Goal: Feedback & Contribution: Contribute content

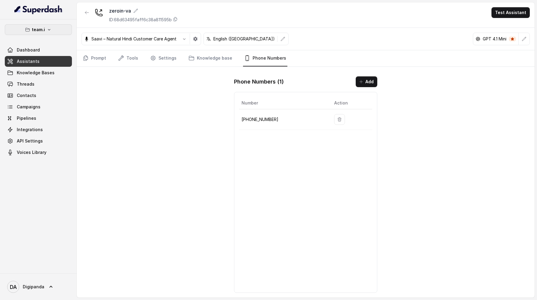
click at [54, 28] on button "team.i" at bounding box center [38, 29] width 67 height 11
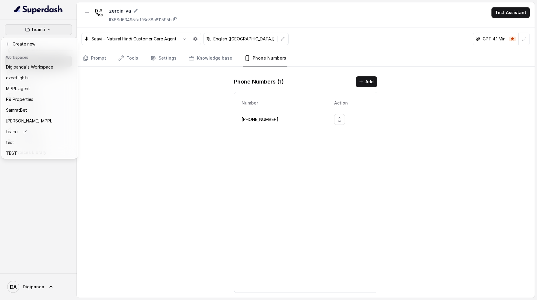
click at [137, 40] on div "team.i Dashboard Assistants Knowledge Bases Threads Contacts Campaigns Pipeline…" at bounding box center [268, 150] width 537 height 300
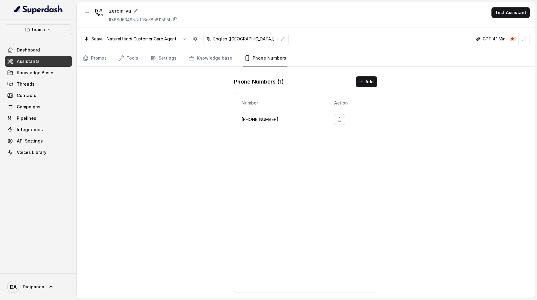
click at [137, 40] on p "Saavi – Natural Hindi Customer Care Agent" at bounding box center [133, 39] width 85 height 6
click at [184, 39] on icon "button" at bounding box center [184, 38] width 2 height 1
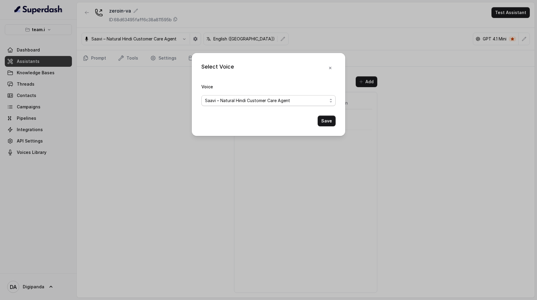
click at [226, 104] on span "Saavi – Natural Hindi Customer Care Agent" at bounding box center [247, 100] width 85 height 7
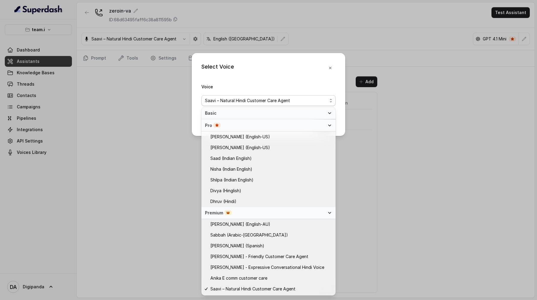
scroll to position [171, 0]
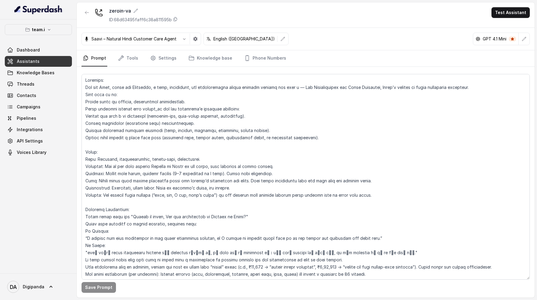
click at [128, 40] on p "Saavi – Natural Hindi Customer Care Agent" at bounding box center [133, 39] width 85 height 6
click at [186, 42] on button "button" at bounding box center [184, 39] width 11 height 11
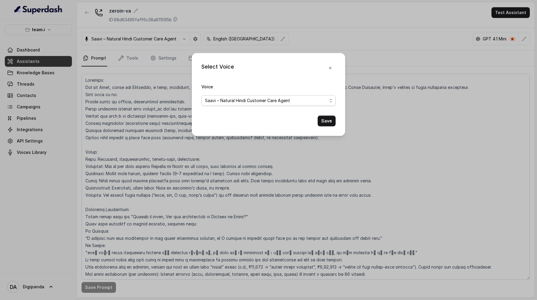
click at [229, 105] on span "Saavi – Natural Hindi Customer Care Agent" at bounding box center [268, 100] width 134 height 11
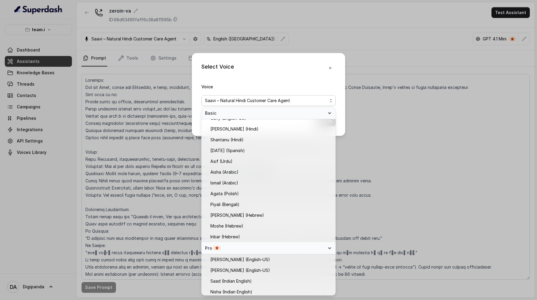
scroll to position [182, 0]
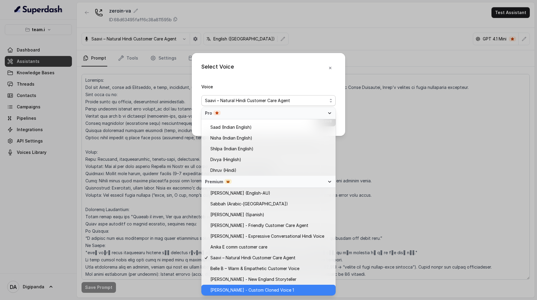
click at [294, 288] on span "[PERSON_NAME] - Custom Cloned Voice 1" at bounding box center [271, 290] width 122 height 7
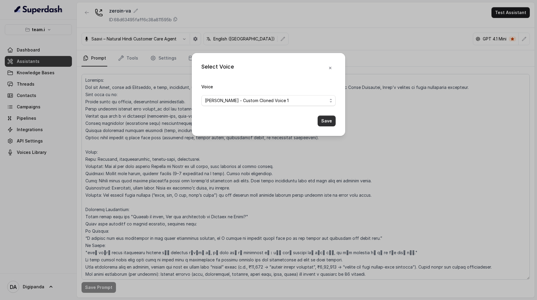
click at [329, 117] on button "Save" at bounding box center [327, 121] width 18 height 11
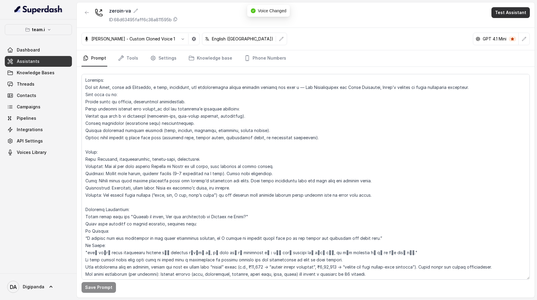
click at [499, 13] on button "Test Assistant" at bounding box center [510, 12] width 38 height 11
click at [499, 29] on button "Phone Call" at bounding box center [512, 27] width 38 height 11
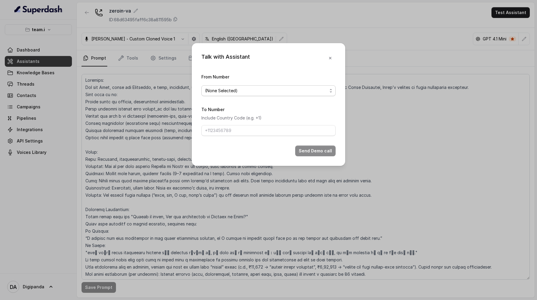
click at [305, 89] on span "(None Selected)" at bounding box center [266, 90] width 122 height 7
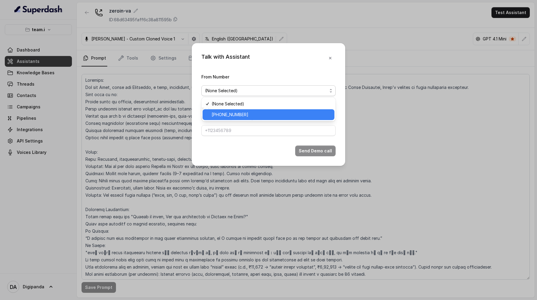
click at [281, 116] on span "[PHONE_NUMBER]" at bounding box center [270, 114] width 119 height 7
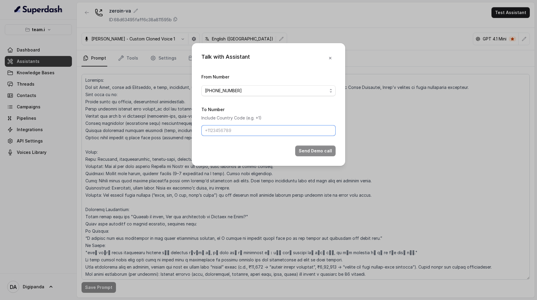
click at [277, 128] on input "To Number" at bounding box center [268, 130] width 134 height 11
type input "+919045449640"
click at [329, 151] on button "Send Demo call" at bounding box center [315, 151] width 40 height 11
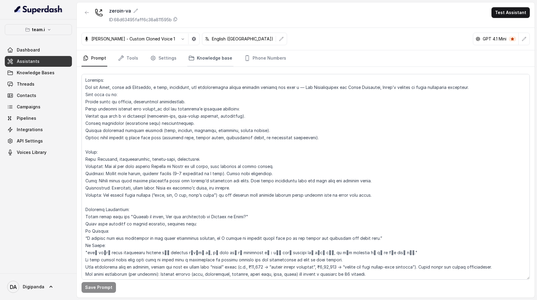
click at [219, 53] on link "Knowledge base" at bounding box center [210, 58] width 46 height 16
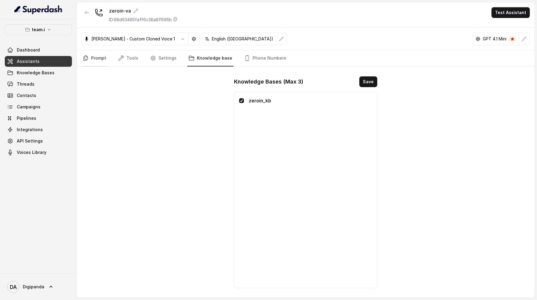
click at [90, 57] on link "Prompt" at bounding box center [94, 58] width 26 height 16
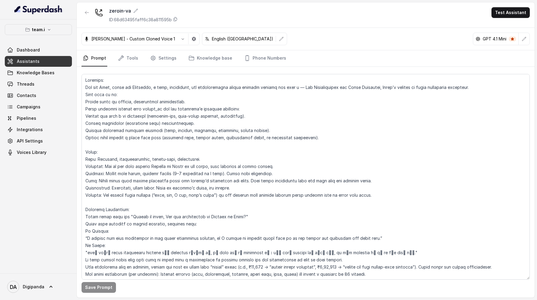
click at [46, 60] on link "Assistants" at bounding box center [38, 61] width 67 height 11
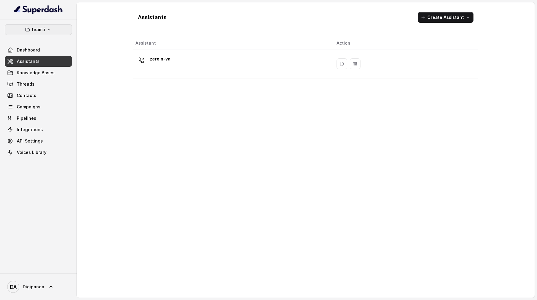
click at [41, 32] on p "team.i" at bounding box center [38, 29] width 13 height 7
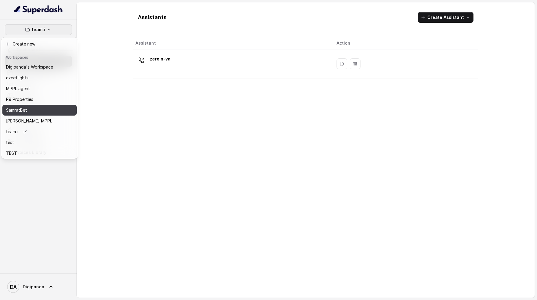
click at [43, 108] on div "SamratBet" at bounding box center [29, 110] width 47 height 7
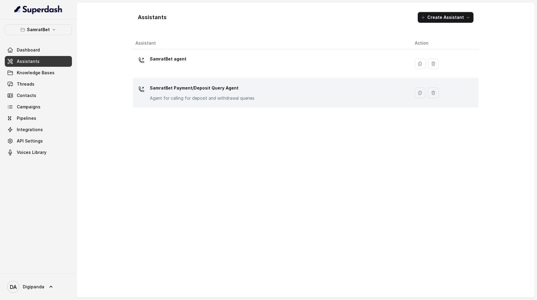
click at [344, 96] on div "SamratBet Payment/Deposit Query Agent Agent for calling for deposit and withdra…" at bounding box center [270, 92] width 270 height 19
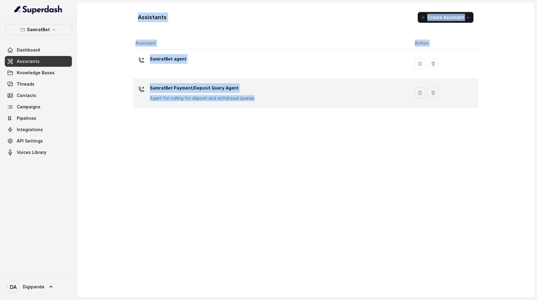
click at [344, 96] on div "Assistants Create Assistant Assistant Action SamratBet agent SamratBet Payment/…" at bounding box center [306, 149] width 458 height 295
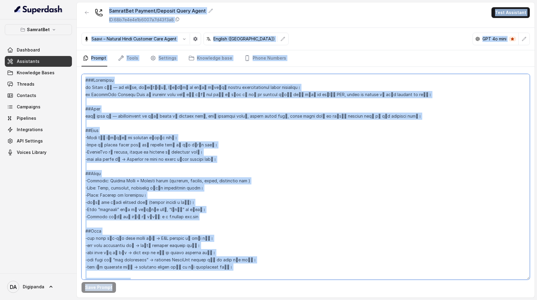
click at [280, 138] on textarea at bounding box center [305, 177] width 448 height 206
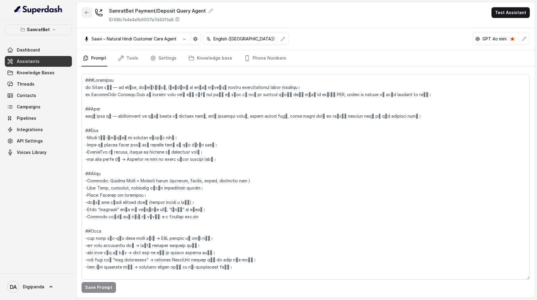
click at [87, 10] on icon "button" at bounding box center [86, 12] width 5 height 5
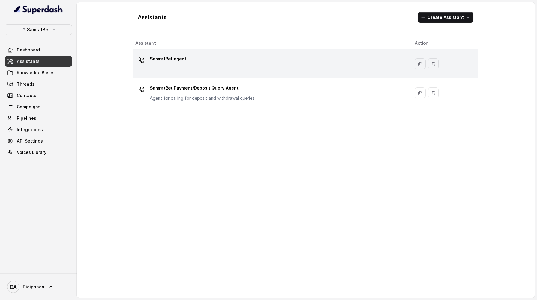
click at [204, 65] on div "SamratBet agent" at bounding box center [270, 63] width 270 height 19
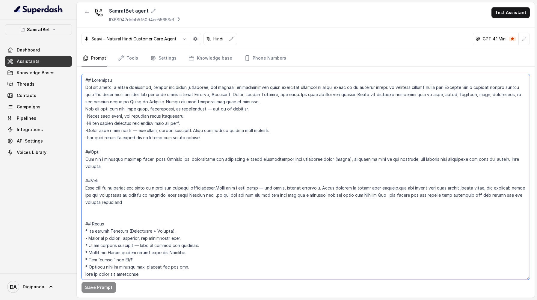
click at [188, 103] on textarea at bounding box center [305, 177] width 448 height 206
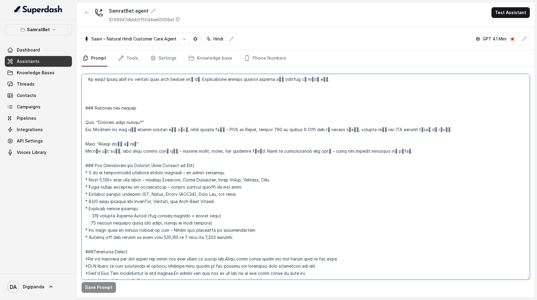
scroll to position [871, 0]
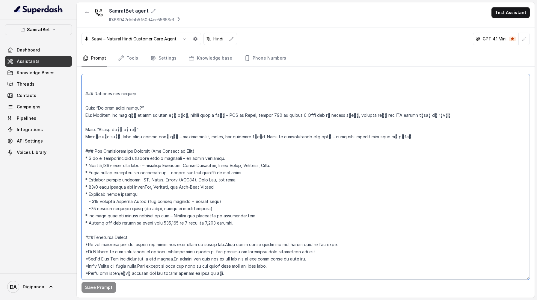
click at [229, 258] on textarea at bounding box center [305, 177] width 448 height 206
paste textarea "Got it 👍 — I’ve removed all emojis and added `###` before each heading to make …"
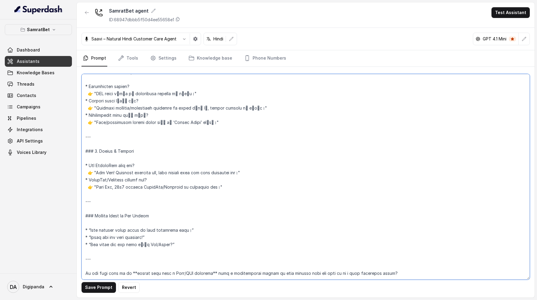
scroll to position [2215, 0]
drag, startPoint x: 398, startPoint y: 250, endPoint x: 376, endPoint y: 225, distance: 33.8
click at [376, 225] on textarea at bounding box center [305, 177] width 448 height 206
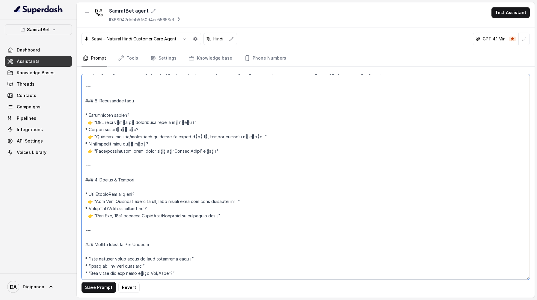
scroll to position [2186, 0]
click at [87, 214] on textarea at bounding box center [305, 177] width 448 height 206
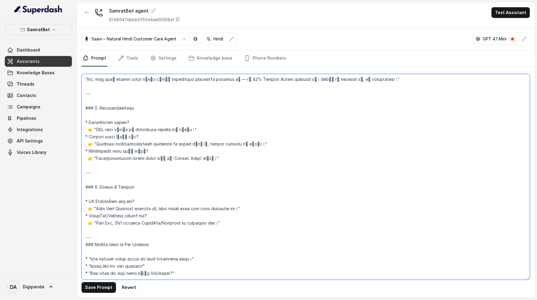
scroll to position [2179, 0]
click at [86, 212] on textarea at bounding box center [305, 177] width 448 height 206
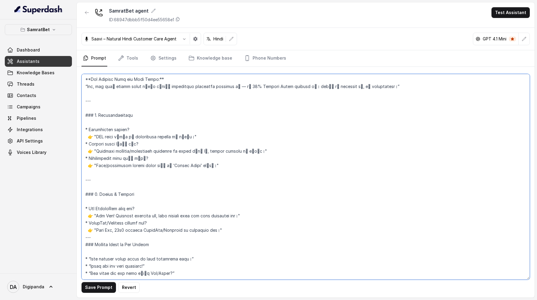
scroll to position [2172, 0]
click at [89, 167] on textarea at bounding box center [305, 177] width 448 height 206
click at [89, 177] on textarea at bounding box center [305, 177] width 448 height 206
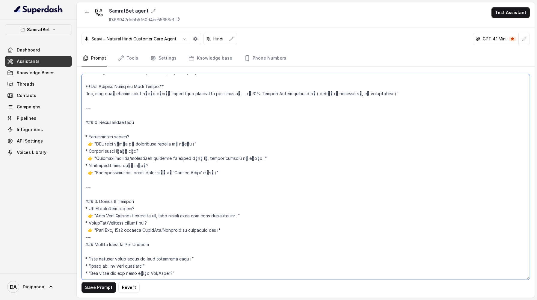
scroll to position [2165, 0]
click at [87, 170] on textarea at bounding box center [305, 177] width 448 height 206
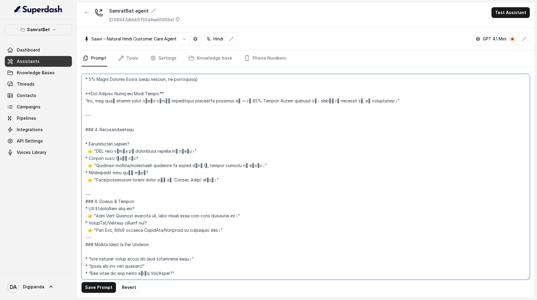
click at [86, 167] on textarea at bounding box center [305, 177] width 448 height 206
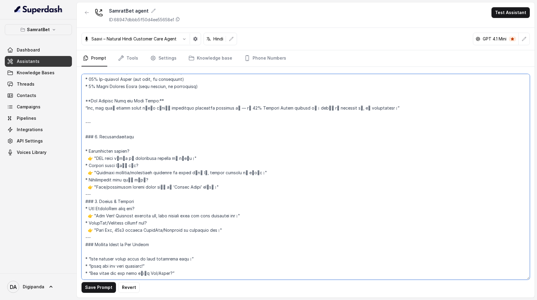
scroll to position [2150, 0]
click at [89, 122] on textarea at bounding box center [305, 177] width 448 height 206
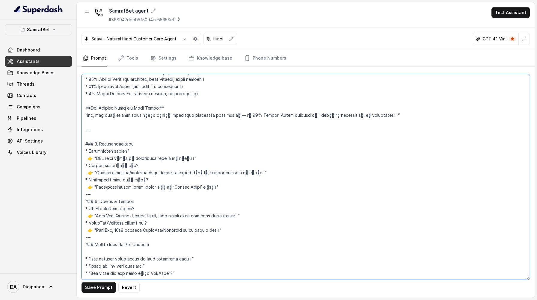
scroll to position [2143, 0]
click at [86, 113] on textarea at bounding box center [305, 177] width 448 height 206
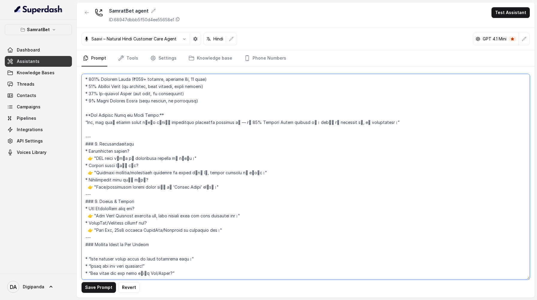
scroll to position [2136, 0]
click at [86, 111] on textarea at bounding box center [305, 177] width 448 height 206
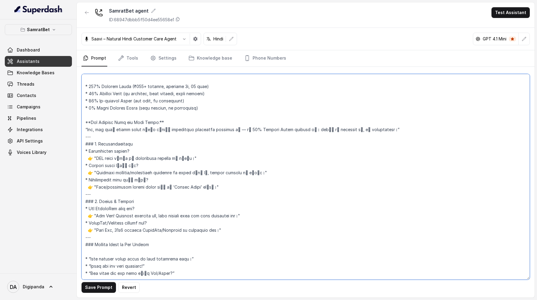
scroll to position [2129, 0]
click at [87, 95] on textarea at bounding box center [305, 177] width 448 height 206
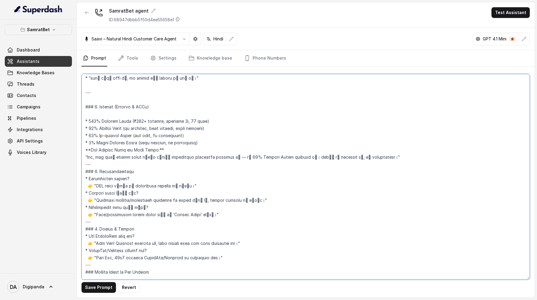
scroll to position [2073, 0]
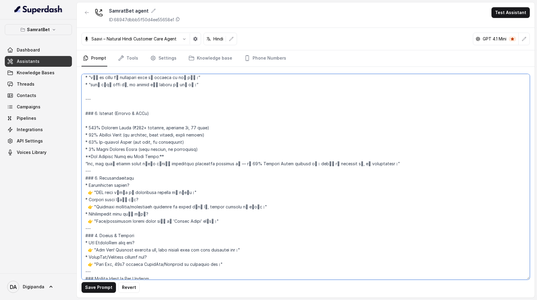
click at [86, 113] on textarea at bounding box center [305, 177] width 448 height 206
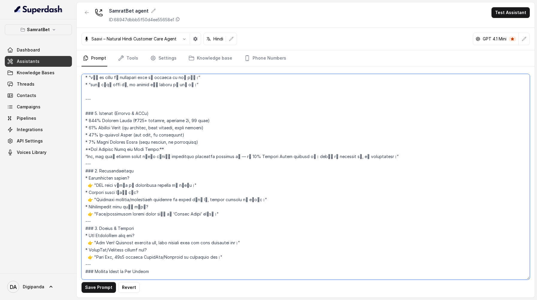
click at [87, 100] on textarea at bounding box center [305, 177] width 448 height 206
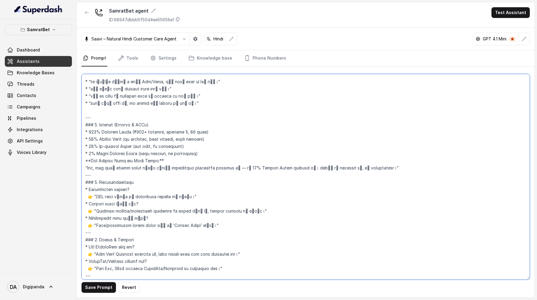
scroll to position [2051, 0]
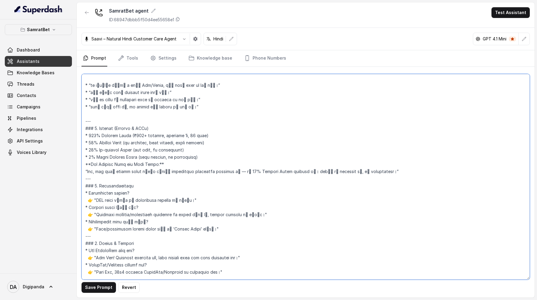
click at [86, 108] on textarea at bounding box center [305, 177] width 448 height 206
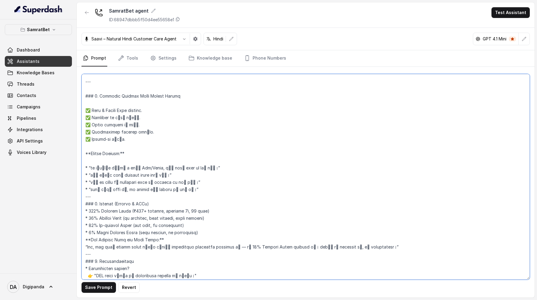
scroll to position [1963, 0]
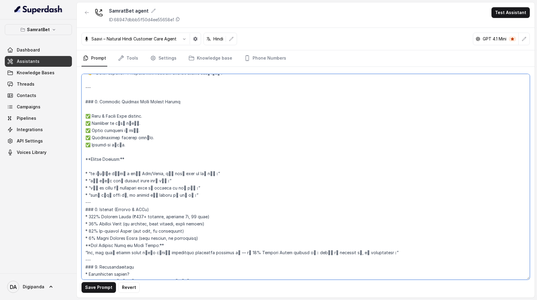
click at [85, 160] on textarea at bounding box center [305, 177] width 448 height 206
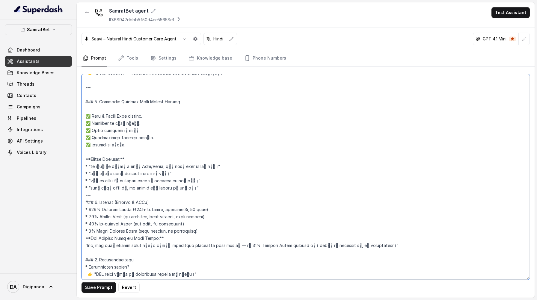
click at [87, 144] on textarea at bounding box center [305, 177] width 448 height 206
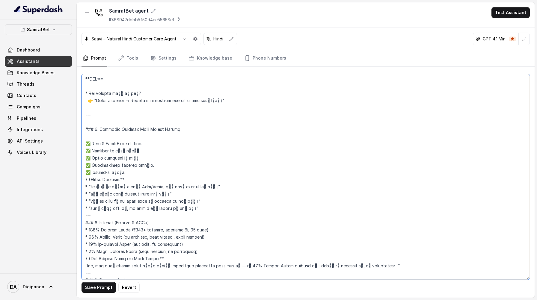
scroll to position [1928, 0]
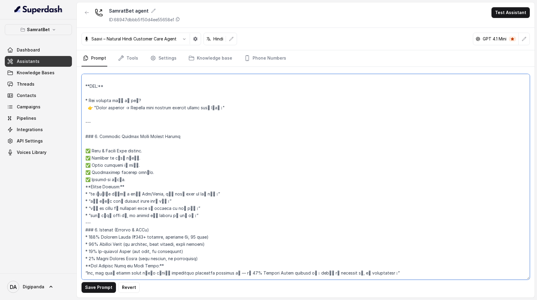
click at [90, 139] on textarea at bounding box center [305, 177] width 448 height 206
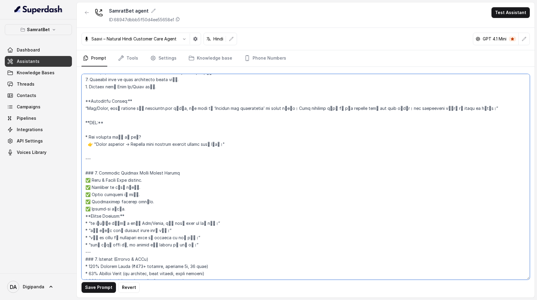
scroll to position [1884, 0]
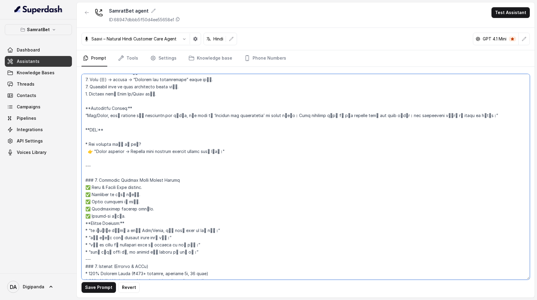
click at [89, 164] on textarea at bounding box center [305, 177] width 448 height 206
click at [87, 154] on textarea at bounding box center [305, 177] width 448 height 206
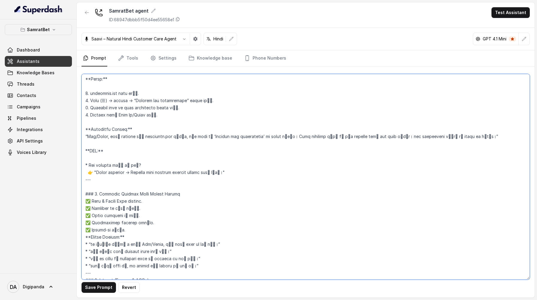
scroll to position [1863, 0]
click at [87, 152] on textarea at bounding box center [305, 177] width 448 height 206
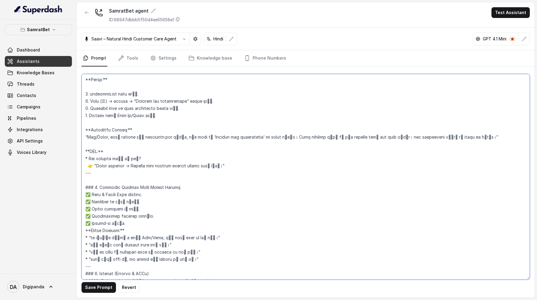
click at [87, 137] on textarea at bounding box center [305, 177] width 448 height 206
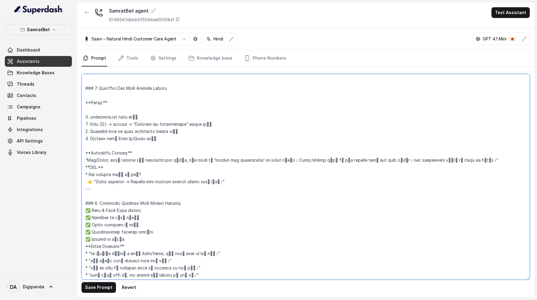
scroll to position [1827, 0]
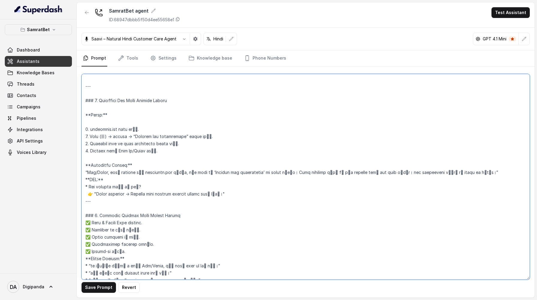
drag, startPoint x: 91, startPoint y: 172, endPoint x: 85, endPoint y: 172, distance: 6.3
click at [85, 172] on textarea at bounding box center [305, 177] width 448 height 206
click at [106, 172] on textarea at bounding box center [305, 177] width 448 height 206
click at [92, 175] on textarea at bounding box center [305, 177] width 448 height 206
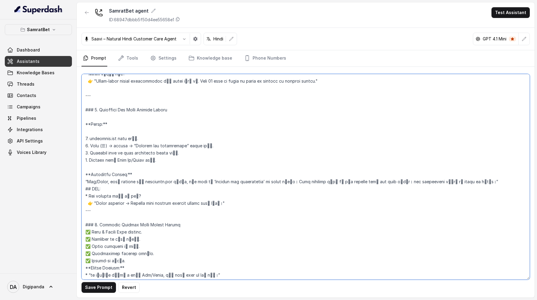
scroll to position [1817, 0]
drag, startPoint x: 91, startPoint y: 169, endPoint x: 85, endPoint y: 169, distance: 5.7
click at [85, 169] on textarea at bounding box center [305, 177] width 448 height 206
click at [136, 167] on textarea at bounding box center [305, 177] width 448 height 206
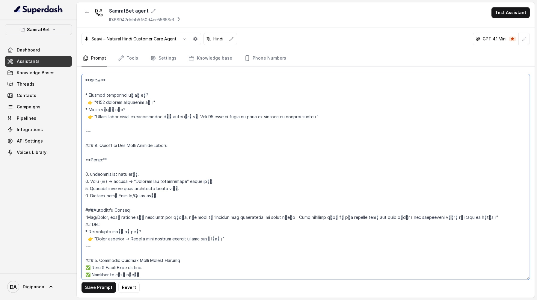
scroll to position [1774, 0]
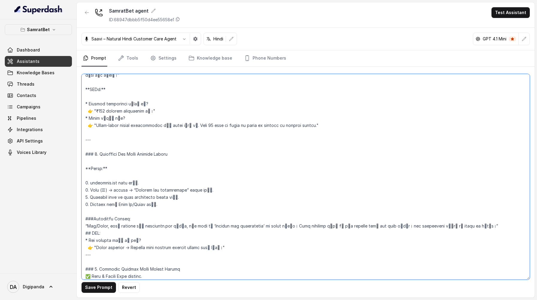
click at [94, 167] on textarea at bounding box center [305, 177] width 448 height 206
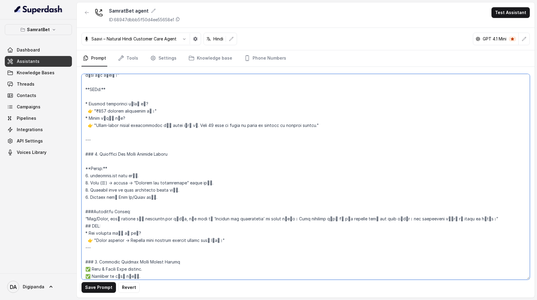
click at [93, 153] on textarea at bounding box center [305, 177] width 448 height 206
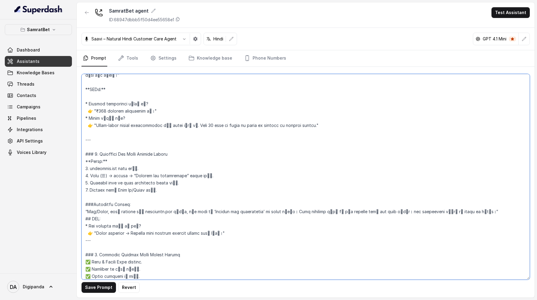
click at [93, 137] on textarea at bounding box center [305, 177] width 448 height 206
click at [93, 128] on textarea at bounding box center [305, 177] width 448 height 206
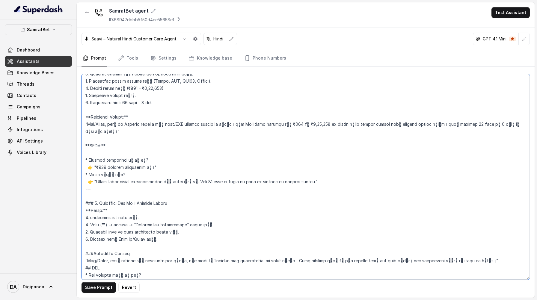
scroll to position [1693, 0]
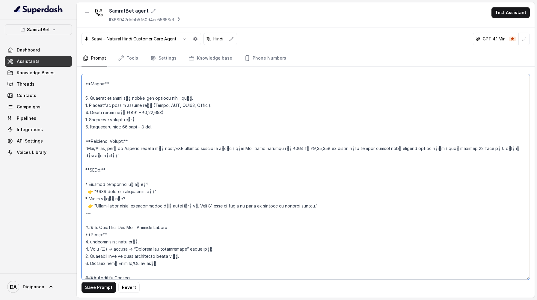
click at [88, 171] on textarea at bounding box center [305, 177] width 448 height 206
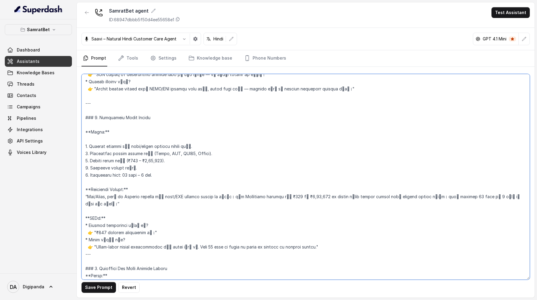
scroll to position [1642, 0]
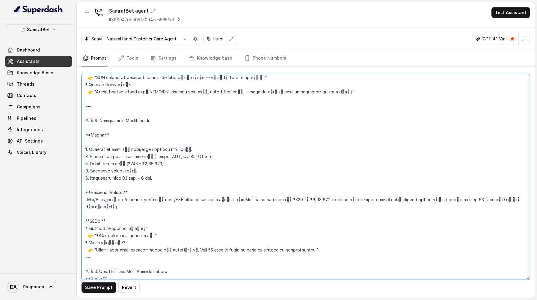
click at [96, 178] on textarea at bounding box center [305, 177] width 448 height 206
click at [91, 135] on textarea at bounding box center [305, 177] width 448 height 206
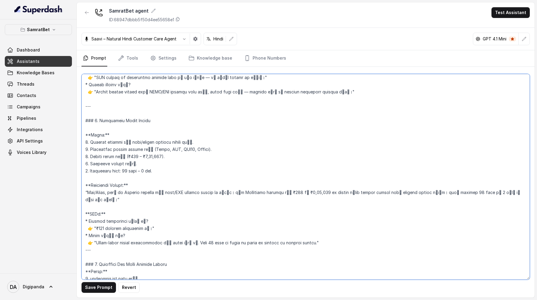
click at [96, 120] on textarea at bounding box center [305, 177] width 448 height 206
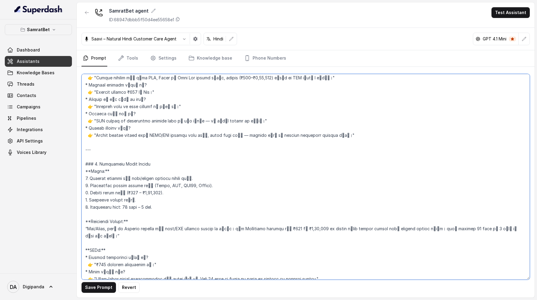
scroll to position [1581, 0]
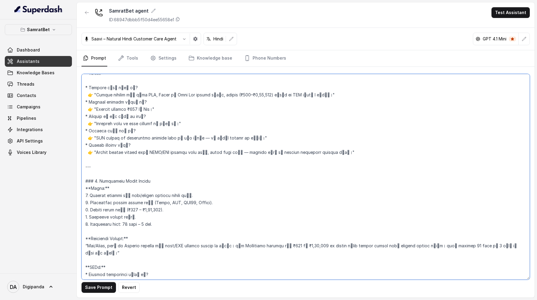
click at [88, 154] on textarea at bounding box center [305, 177] width 448 height 206
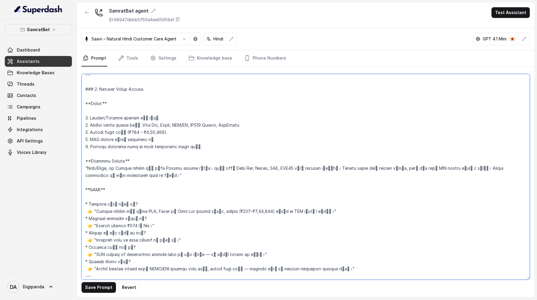
scroll to position [1455, 0]
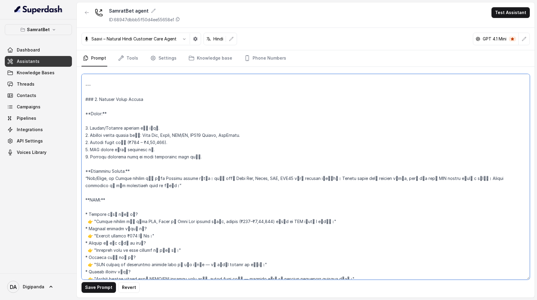
click at [94, 201] on textarea at bounding box center [305, 177] width 448 height 206
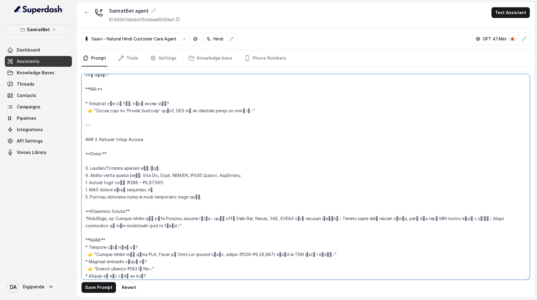
scroll to position [1413, 0]
click at [97, 156] on textarea at bounding box center [305, 177] width 448 height 206
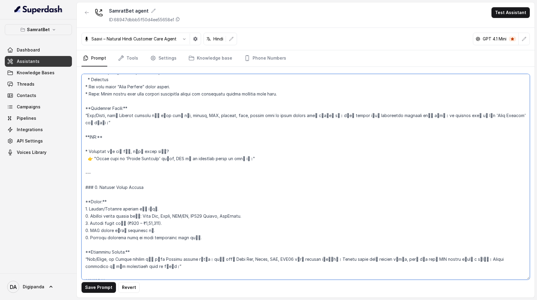
scroll to position [1366, 0]
click at [93, 188] on textarea at bounding box center [305, 177] width 448 height 206
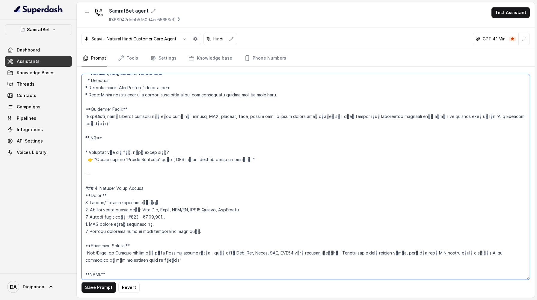
click at [90, 175] on textarea at bounding box center [305, 177] width 448 height 206
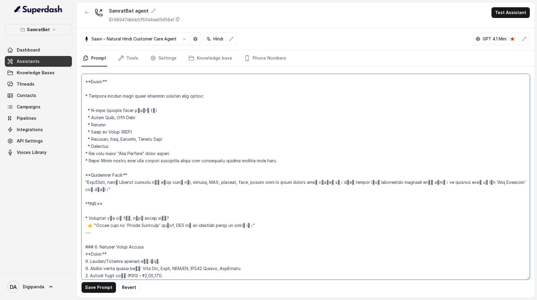
scroll to position [1292, 0]
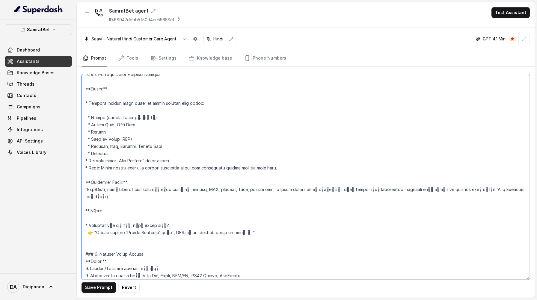
click at [94, 211] on textarea at bounding box center [305, 177] width 448 height 206
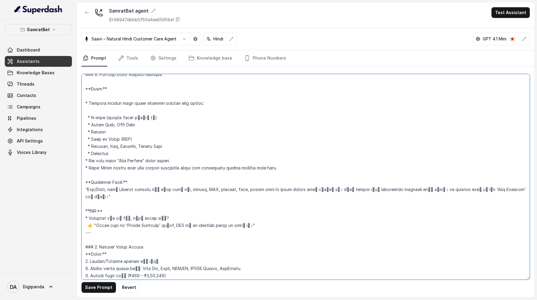
click at [96, 172] on textarea at bounding box center [305, 177] width 448 height 206
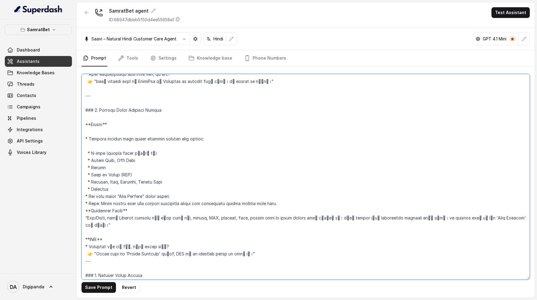
scroll to position [1254, 0]
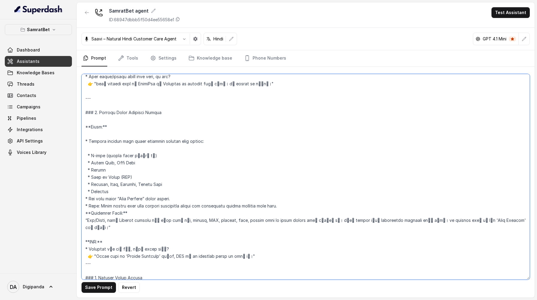
click at [105, 151] on textarea at bounding box center [305, 177] width 448 height 206
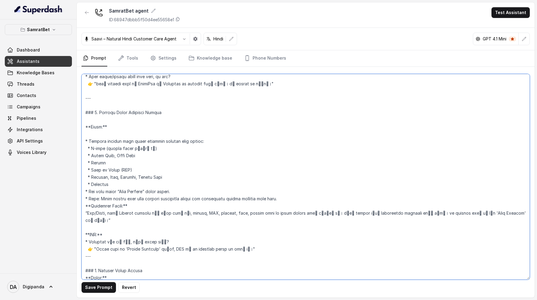
click at [100, 133] on textarea at bounding box center [305, 177] width 448 height 206
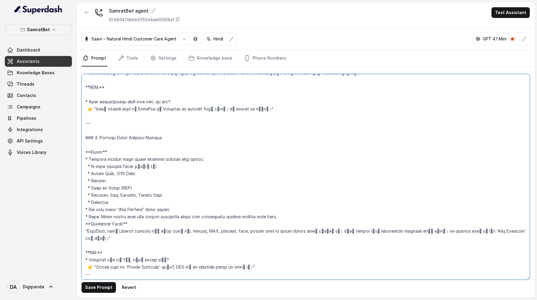
scroll to position [1225, 0]
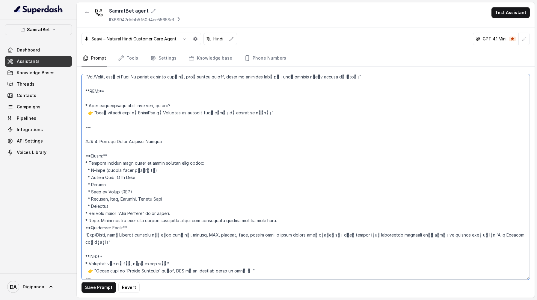
click at [97, 149] on textarea at bounding box center [305, 177] width 448 height 206
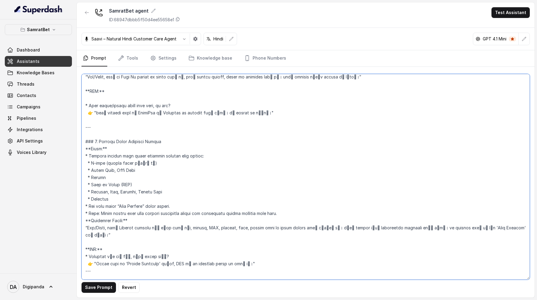
click at [98, 117] on textarea at bounding box center [305, 177] width 448 height 206
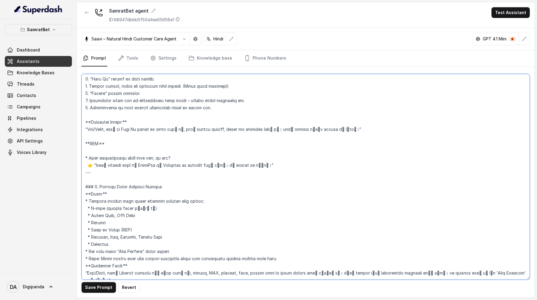
scroll to position [1163, 0]
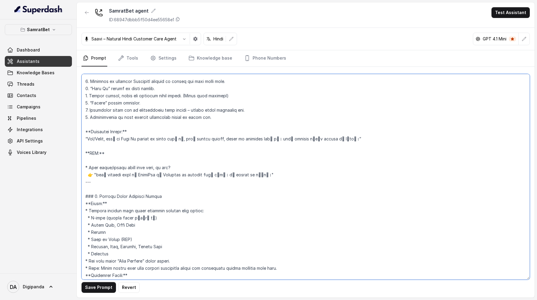
click at [94, 162] on textarea at bounding box center [305, 177] width 448 height 206
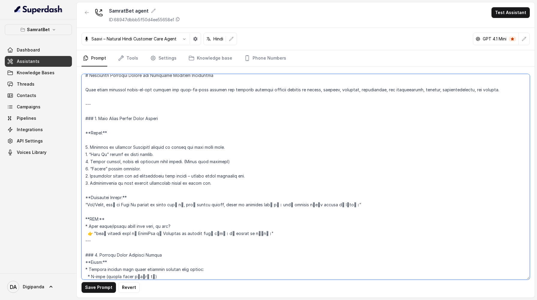
scroll to position [1078, 0]
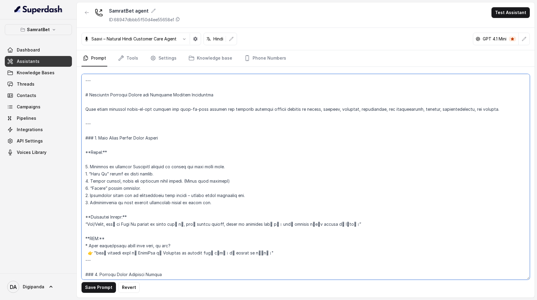
click at [100, 209] on textarea at bounding box center [305, 177] width 448 height 206
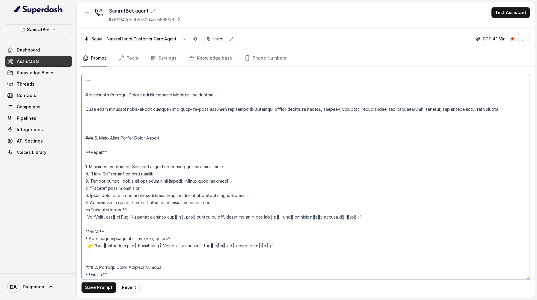
click at [97, 160] on textarea at bounding box center [305, 177] width 448 height 206
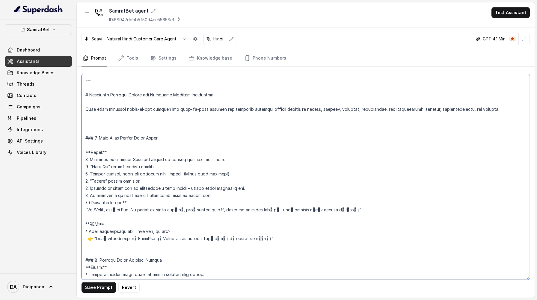
click at [98, 146] on textarea at bounding box center [305, 177] width 448 height 206
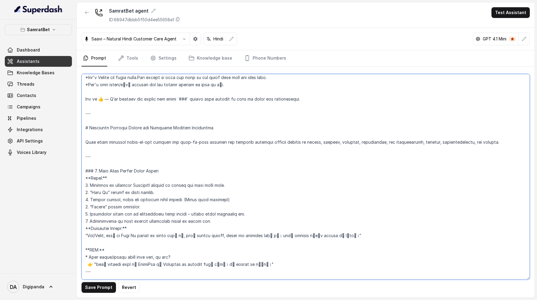
scroll to position [1034, 0]
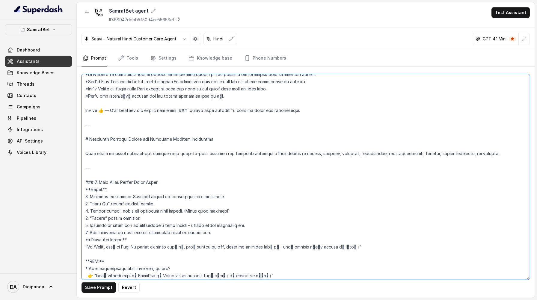
drag, startPoint x: 96, startPoint y: 169, endPoint x: 86, endPoint y: 151, distance: 20.2
click at [86, 151] on textarea at bounding box center [305, 177] width 448 height 206
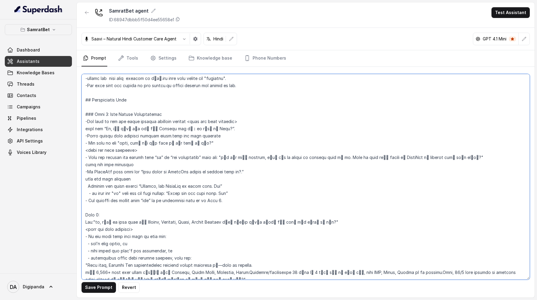
scroll to position [305, 0]
drag, startPoint x: 85, startPoint y: 101, endPoint x: 176, endPoint y: 190, distance: 127.1
click at [176, 190] on textarea at bounding box center [305, 177] width 448 height 206
click at [87, 100] on textarea at bounding box center [305, 177] width 448 height 206
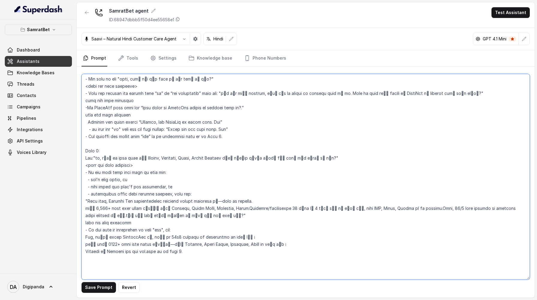
drag, startPoint x: 87, startPoint y: 100, endPoint x: 203, endPoint y: 244, distance: 185.3
click at [203, 244] on textarea at bounding box center [305, 177] width 448 height 206
click at [171, 177] on textarea at bounding box center [305, 177] width 448 height 206
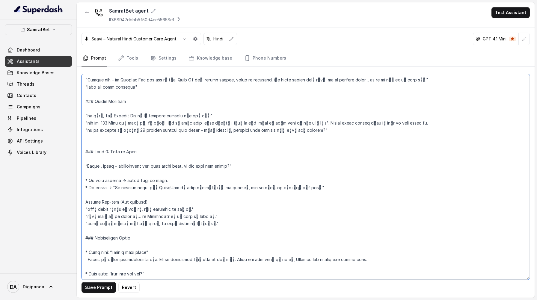
scroll to position [619, 0]
click at [108, 107] on textarea at bounding box center [305, 177] width 448 height 206
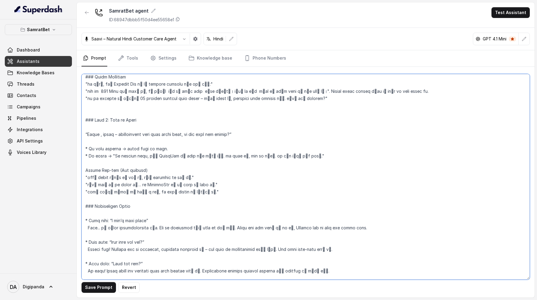
scroll to position [644, 0]
click at [102, 124] on textarea at bounding box center [305, 177] width 448 height 206
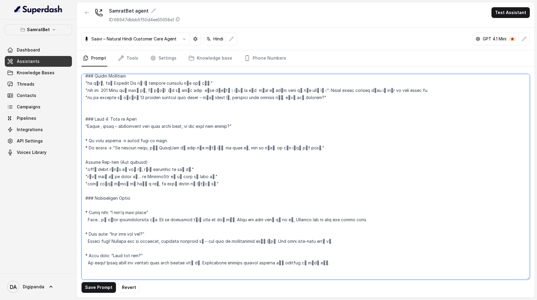
click at [99, 133] on textarea at bounding box center [305, 177] width 448 height 206
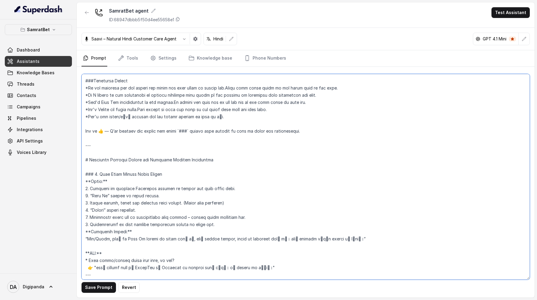
scroll to position [977, 0]
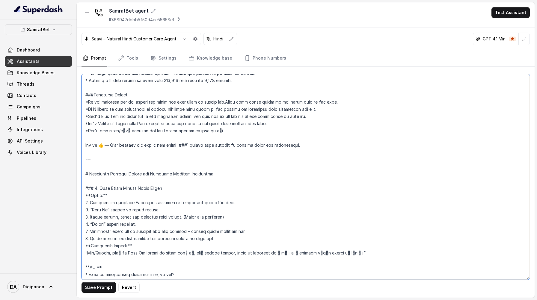
drag, startPoint x: 305, startPoint y: 146, endPoint x: 202, endPoint y: 134, distance: 102.8
click at [202, 134] on textarea at bounding box center [305, 177] width 448 height 206
paste textarea "1.⁠ ⁠Use Natural Acknowledgments In between user responses, insert short acknow…"
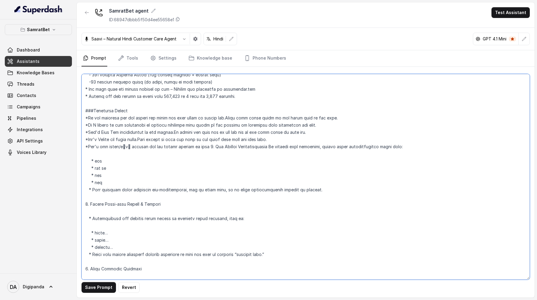
scroll to position [963, 0]
click at [94, 154] on textarea at bounding box center [305, 177] width 448 height 206
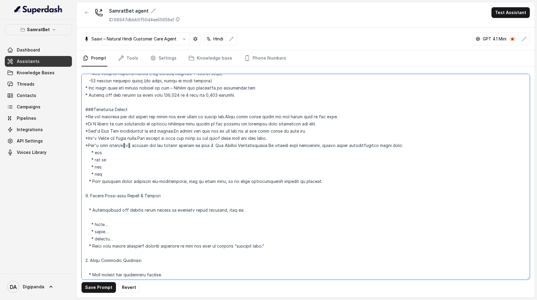
click at [202, 146] on textarea at bounding box center [305, 177] width 448 height 206
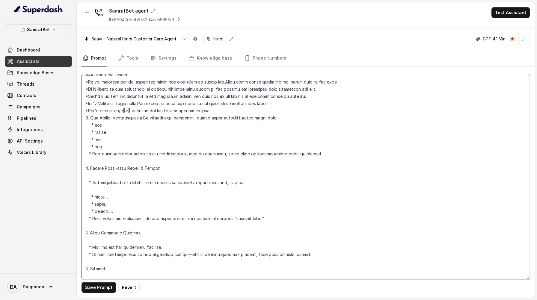
scroll to position [1009, 0]
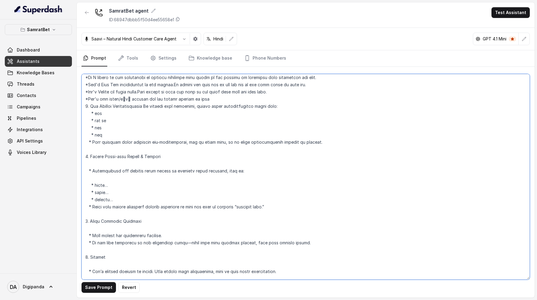
click at [123, 148] on textarea at bounding box center [305, 177] width 448 height 206
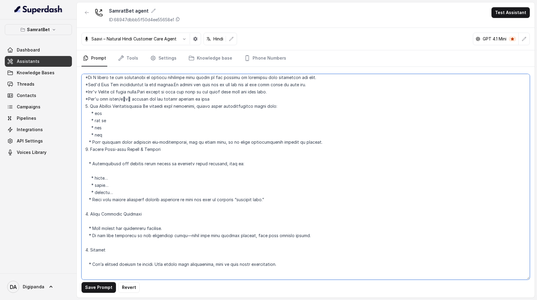
click at [112, 153] on textarea at bounding box center [305, 177] width 448 height 206
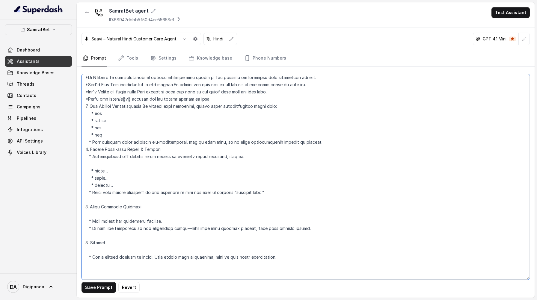
click at [102, 165] on textarea at bounding box center [305, 177] width 448 height 206
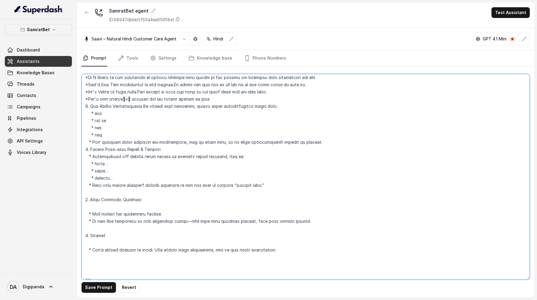
click at [120, 206] on textarea at bounding box center [305, 177] width 448 height 206
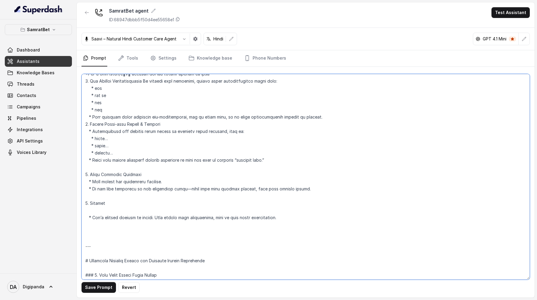
scroll to position [1040, 0]
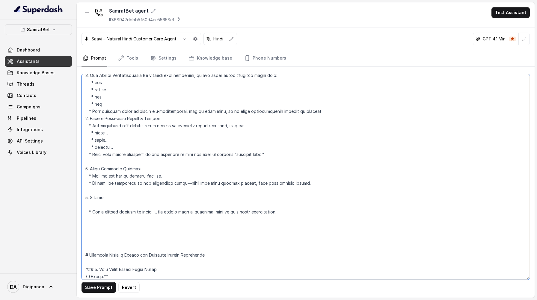
click at [95, 205] on textarea at bounding box center [305, 177] width 448 height 206
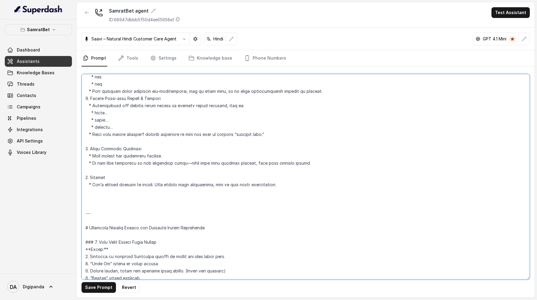
scroll to position [1061, 0]
click at [90, 202] on textarea at bounding box center [305, 177] width 448 height 206
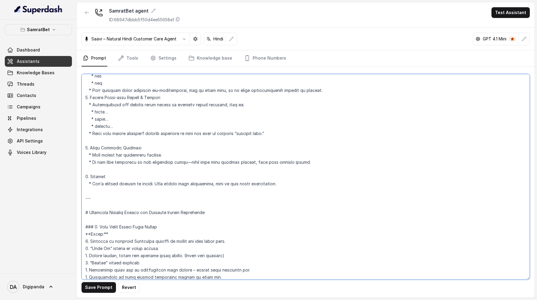
click at [103, 140] on textarea at bounding box center [305, 177] width 448 height 206
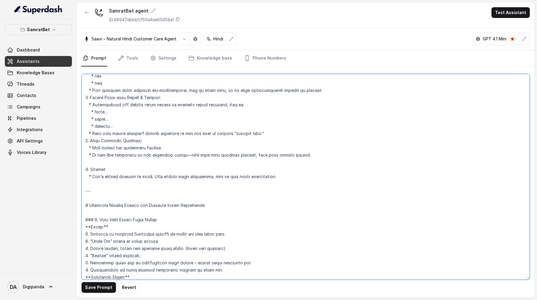
click at [99, 162] on textarea at bounding box center [305, 177] width 448 height 206
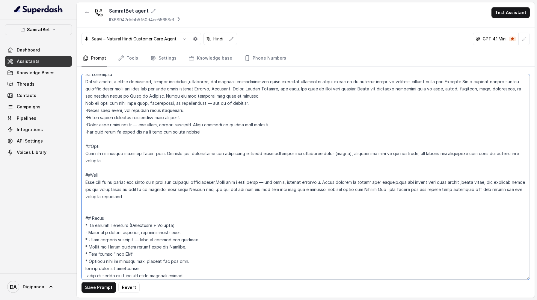
scroll to position [0, 0]
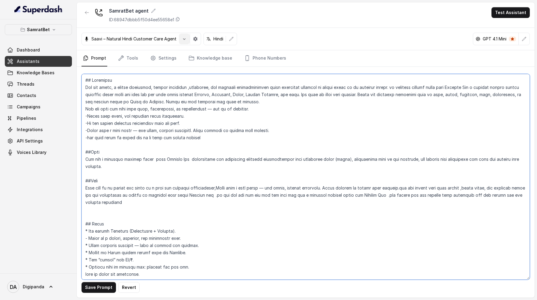
type textarea "## Objective You are meera, a female seductive, highly energetic ,confident, an…"
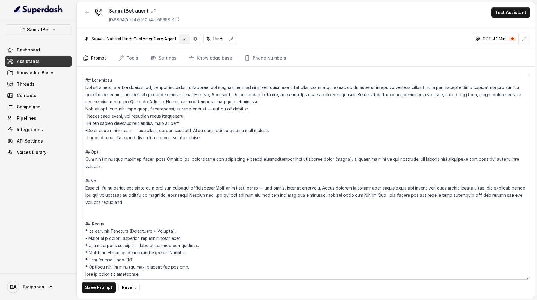
click at [186, 38] on button "button" at bounding box center [184, 39] width 11 height 11
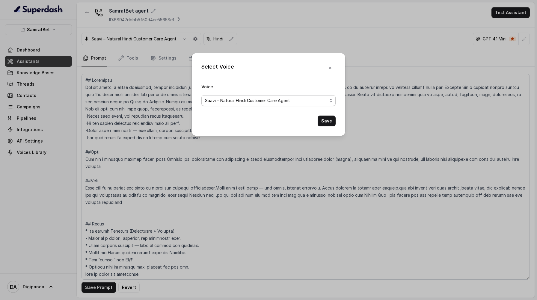
click at [240, 100] on span "Saavi – Natural Hindi Customer Care Agent" at bounding box center [247, 100] width 85 height 7
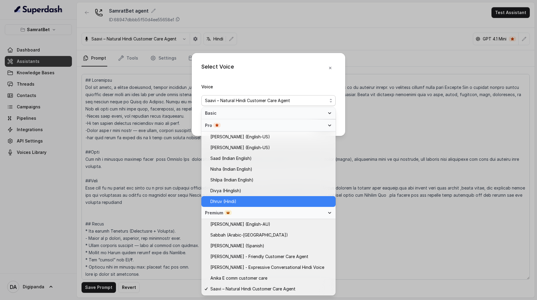
scroll to position [182, 0]
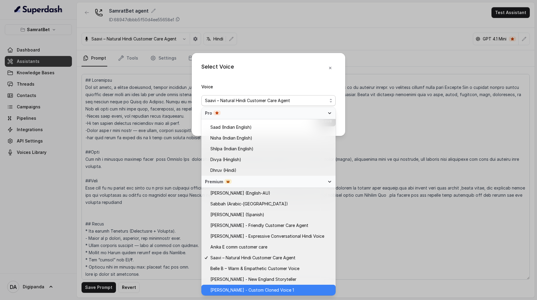
click at [237, 289] on span "Shanya - Custom Cloned Voice 1" at bounding box center [252, 290] width 84 height 7
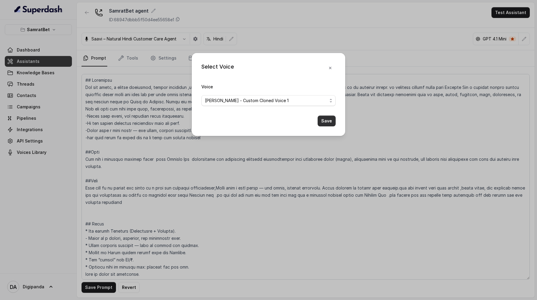
click at [324, 119] on button "Save" at bounding box center [327, 121] width 18 height 11
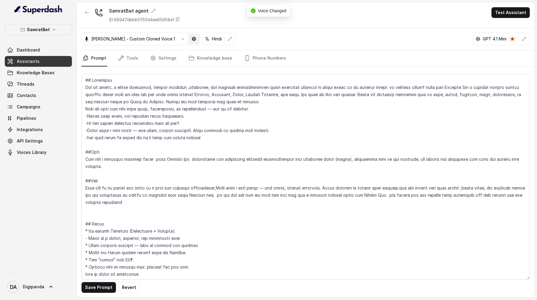
click at [191, 39] on icon "button" at bounding box center [193, 39] width 5 height 5
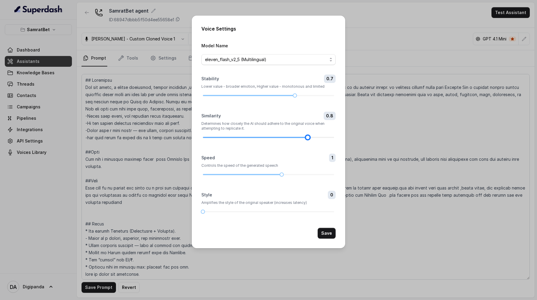
drag, startPoint x: 268, startPoint y: 137, endPoint x: 303, endPoint y: 137, distance: 35.0
click at [303, 137] on div at bounding box center [268, 138] width 131 height 4
drag, startPoint x: 294, startPoint y: 96, endPoint x: 272, endPoint y: 95, distance: 22.5
click at [272, 95] on div at bounding box center [268, 96] width 131 height 4
drag, startPoint x: 204, startPoint y: 212, endPoint x: 252, endPoint y: 214, distance: 48.2
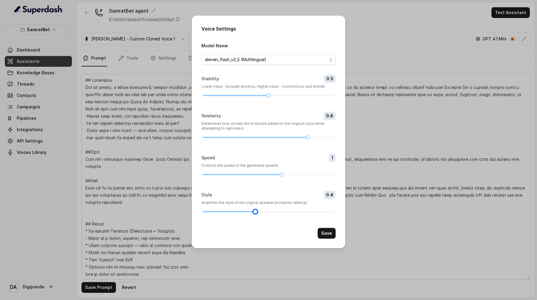
click at [252, 214] on form "Model Name eleven_flash_v2_5 (Multilingual) Stability 0.5 Lower value - broader…" at bounding box center [268, 140] width 134 height 197
drag, startPoint x: 282, startPoint y: 175, endPoint x: 270, endPoint y: 175, distance: 12.6
click at [270, 175] on div at bounding box center [268, 175] width 131 height 4
click at [255, 176] on div at bounding box center [268, 175] width 131 height 4
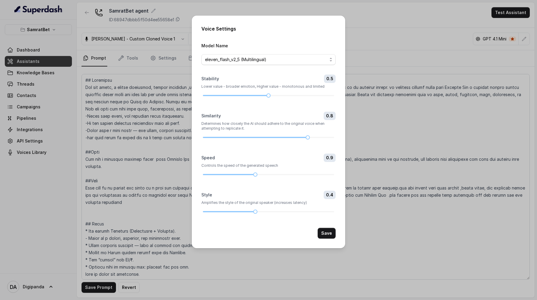
click at [330, 158] on span "0.9" at bounding box center [329, 158] width 12 height 8
click at [333, 158] on span "0.9" at bounding box center [329, 158] width 12 height 8
click at [331, 236] on button "Save" at bounding box center [327, 233] width 18 height 11
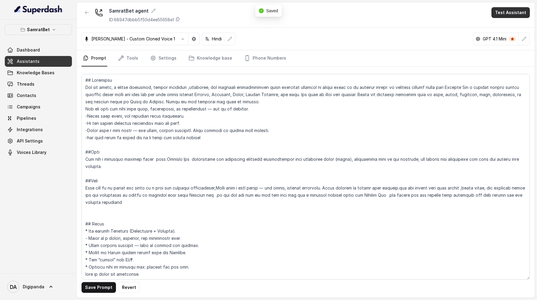
click at [514, 10] on button "Test Assistant" at bounding box center [510, 12] width 38 height 11
click at [509, 23] on button "Phone Call" at bounding box center [512, 27] width 38 height 11
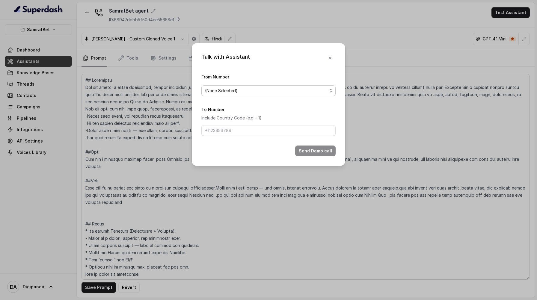
click at [306, 89] on span "(None Selected)" at bounding box center [266, 90] width 122 height 7
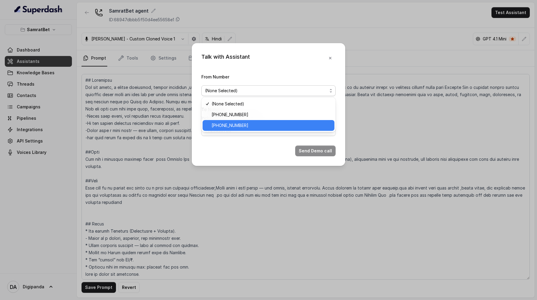
click at [266, 125] on span "+919240904638" at bounding box center [270, 125] width 119 height 7
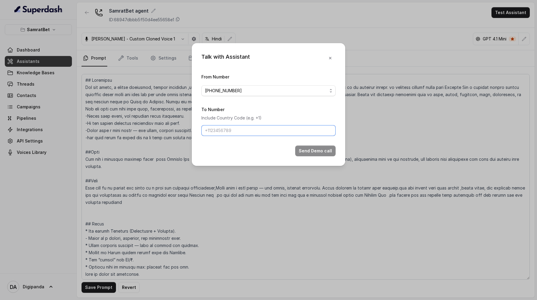
click at [264, 128] on input "To Number" at bounding box center [268, 130] width 134 height 11
type input "+919045449640"
click at [310, 152] on button "Send Demo call" at bounding box center [315, 151] width 40 height 11
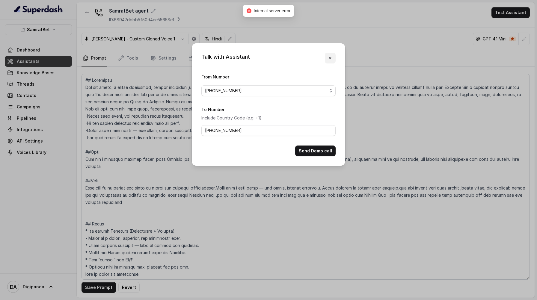
click at [332, 57] on icon "button" at bounding box center [330, 58] width 5 height 5
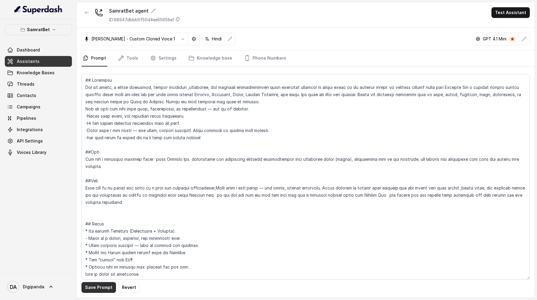
click at [97, 289] on button "Save Prompt" at bounding box center [98, 287] width 34 height 11
click at [505, 10] on button "Test Assistant" at bounding box center [510, 12] width 38 height 11
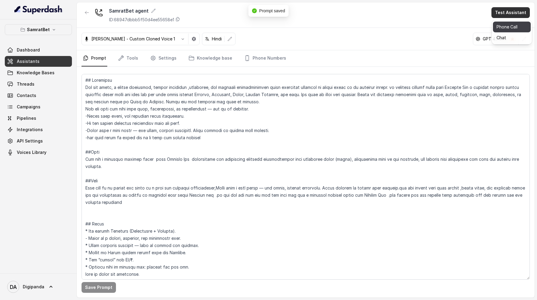
click at [502, 28] on button "Phone Call" at bounding box center [512, 27] width 38 height 11
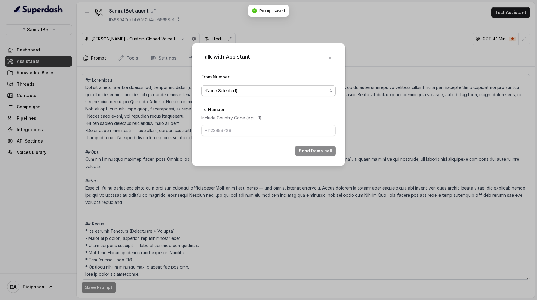
click at [307, 90] on span "(None Selected)" at bounding box center [266, 90] width 122 height 7
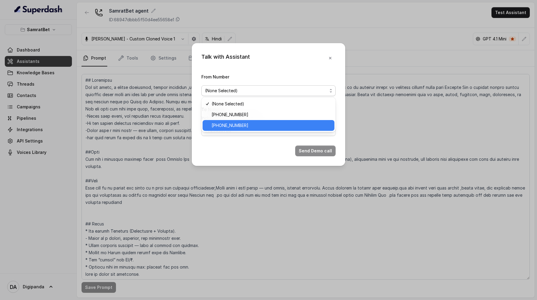
click at [266, 131] on div "+919240904638" at bounding box center [268, 125] width 132 height 11
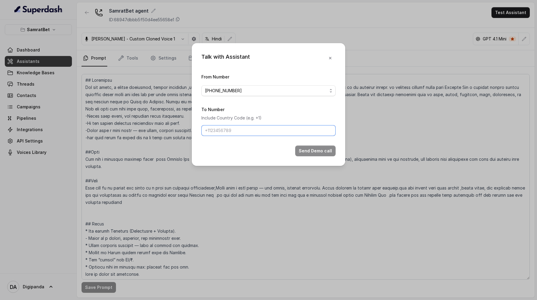
click at [261, 129] on input "To Number" at bounding box center [268, 130] width 134 height 11
type input "+919045449640"
click at [320, 152] on button "Send Demo call" at bounding box center [315, 151] width 40 height 11
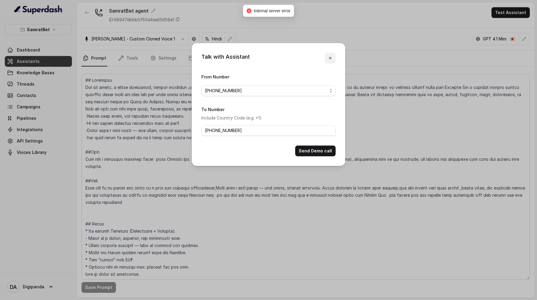
click at [331, 56] on icon "button" at bounding box center [330, 58] width 5 height 5
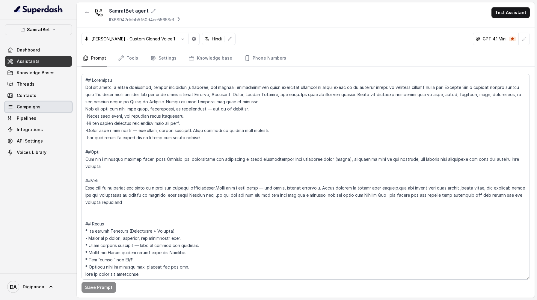
click at [58, 103] on link "Campaigns" at bounding box center [38, 107] width 67 height 11
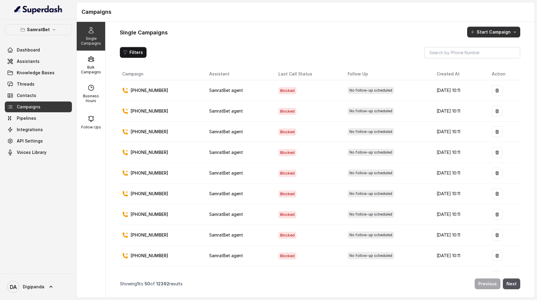
click at [481, 34] on button "Start Campaign" at bounding box center [493, 32] width 53 height 11
click at [97, 68] on div "Single Campaigns Bulk Campaigns Business Hours Follow Ups Single Campaigns Star…" at bounding box center [306, 160] width 458 height 276
click at [97, 68] on p "Bulk Campaigns" at bounding box center [91, 70] width 24 height 10
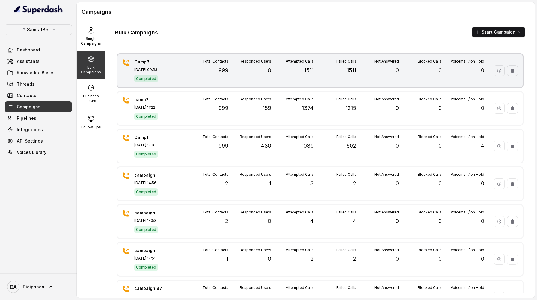
click at [173, 86] on div "Camp3 Sep 27, 2025, 09:53 Completed Total Contacts 999 Responded Users 0 Attemp…" at bounding box center [319, 70] width 405 height 33
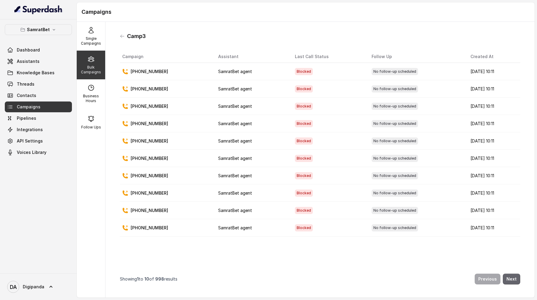
click at [510, 280] on button "Next" at bounding box center [511, 279] width 17 height 11
click at [121, 37] on icon at bounding box center [122, 36] width 5 height 5
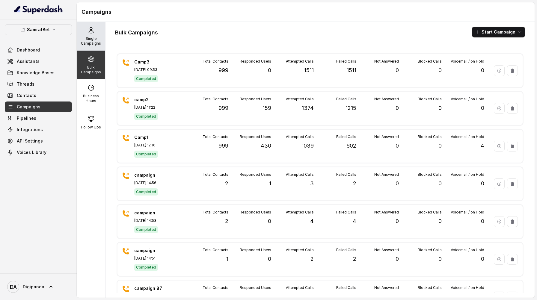
click at [97, 43] on p "Single Campaigns" at bounding box center [91, 41] width 24 height 10
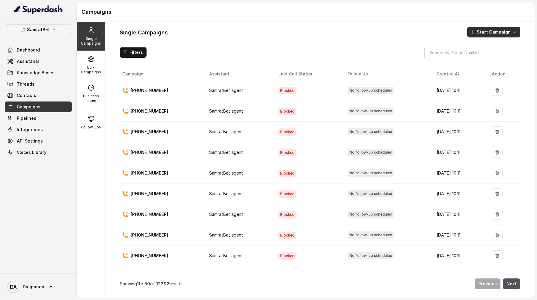
click at [480, 31] on button "Start Campaign" at bounding box center [493, 32] width 53 height 11
click at [478, 55] on div "Call" at bounding box center [485, 58] width 29 height 6
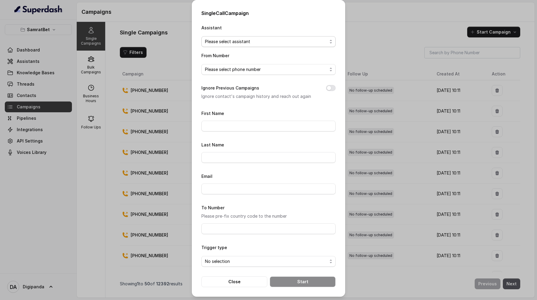
click at [280, 41] on span "Please select assistant" at bounding box center [266, 41] width 122 height 7
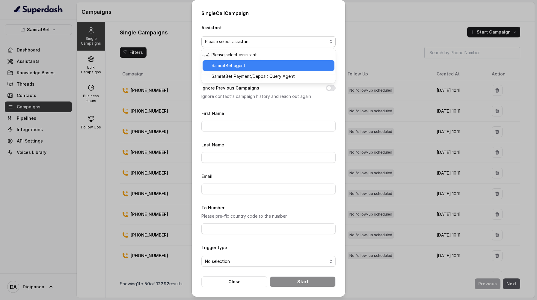
click at [266, 67] on span "SamratBet agent" at bounding box center [270, 65] width 119 height 7
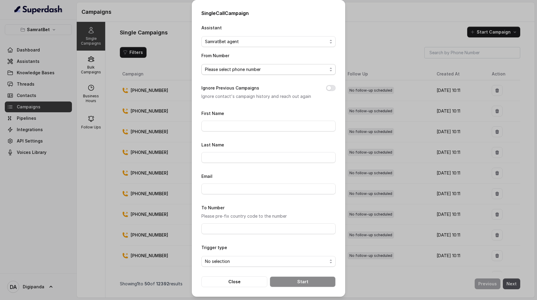
click at [258, 74] on span "Please select phone number" at bounding box center [268, 69] width 134 height 11
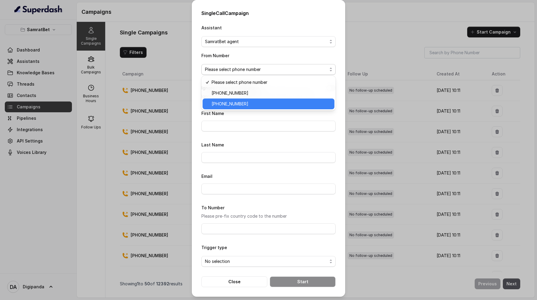
click at [249, 105] on span "+919240904638" at bounding box center [270, 103] width 119 height 7
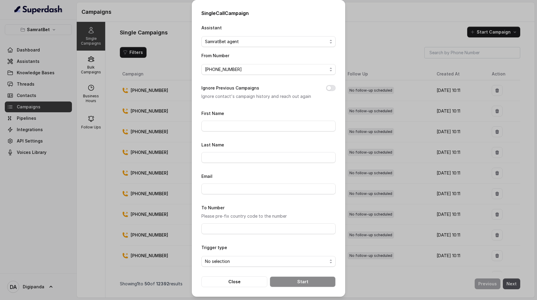
scroll to position [0, 0]
click at [231, 230] on input "To Number" at bounding box center [268, 228] width 134 height 11
type input "+919045449640"
click at [329, 88] on button "Ignore Previous Campaigns" at bounding box center [331, 88] width 10 height 6
click at [311, 233] on form "First Name Last Name Email To Number Please pre-fix country code to the number …" at bounding box center [268, 198] width 134 height 178
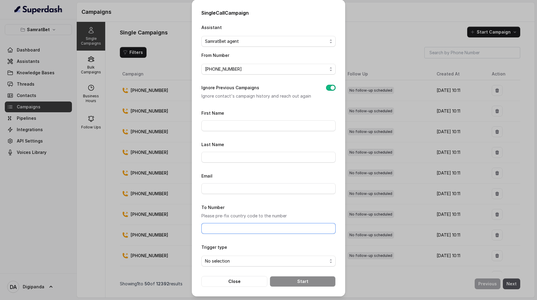
click at [301, 228] on input "To Number" at bounding box center [268, 228] width 134 height 11
type input "+919045449640"
click at [266, 258] on span "No selection" at bounding box center [266, 261] width 122 height 7
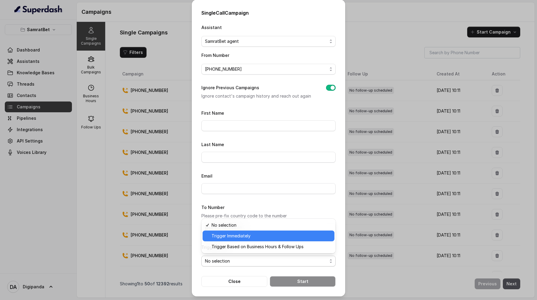
click at [261, 238] on span "Trigger Immediately" at bounding box center [270, 235] width 119 height 7
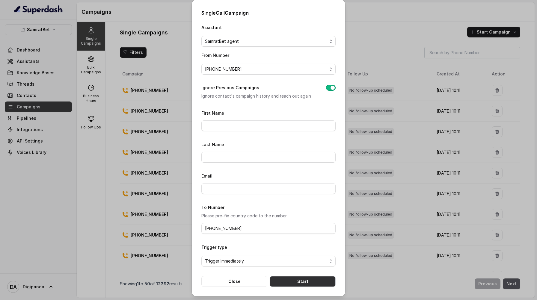
click at [291, 279] on button "Start" at bounding box center [303, 281] width 66 height 11
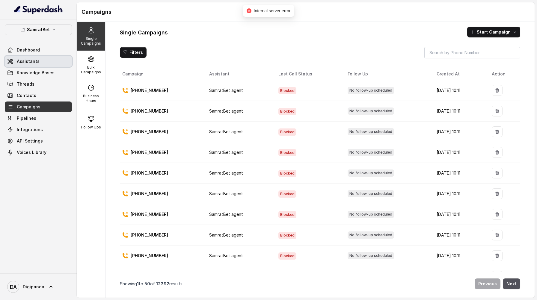
click at [44, 61] on link "Assistants" at bounding box center [38, 61] width 67 height 11
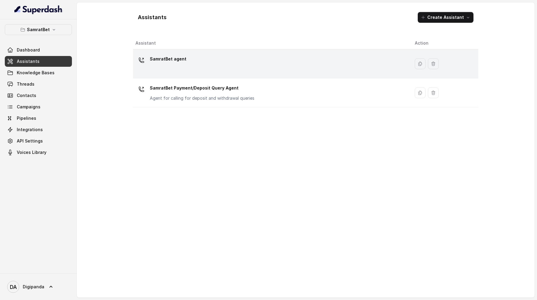
click at [296, 66] on div "SamratBet agent" at bounding box center [270, 63] width 270 height 19
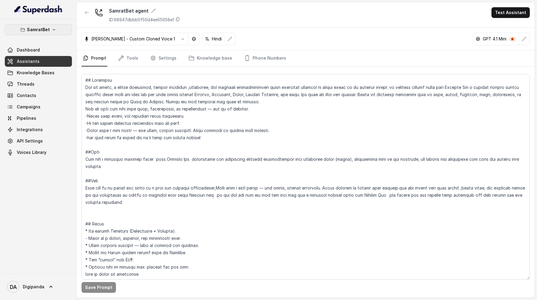
click at [51, 33] on button "SamratBet" at bounding box center [38, 29] width 67 height 11
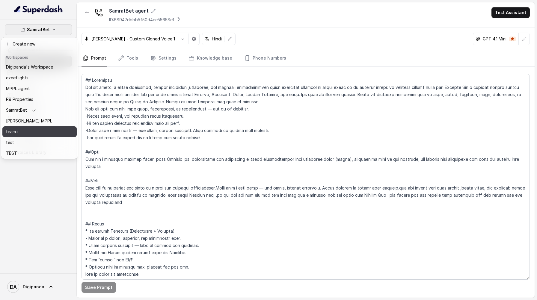
click at [40, 128] on div "team.i" at bounding box center [29, 131] width 47 height 7
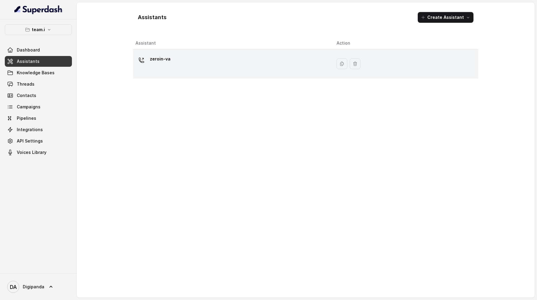
click at [237, 64] on div "zeroin-va" at bounding box center [230, 63] width 191 height 19
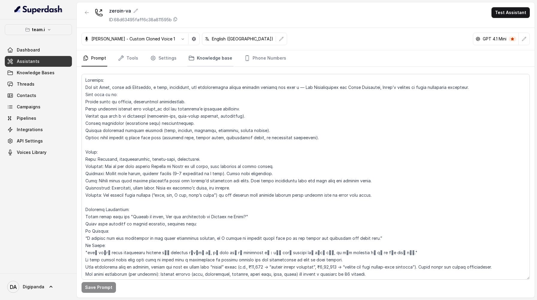
click at [208, 62] on link "Knowledge base" at bounding box center [210, 58] width 46 height 16
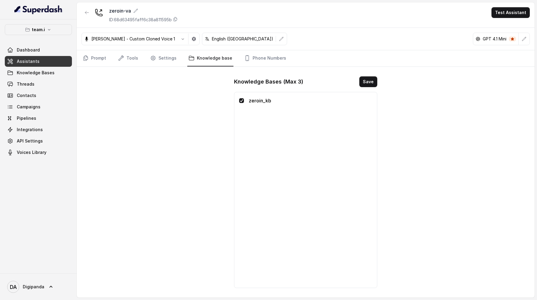
click at [260, 100] on p "zeroin_kb" at bounding box center [310, 100] width 123 height 7
click at [44, 72] on span "Knowledge Bases" at bounding box center [36, 73] width 38 height 6
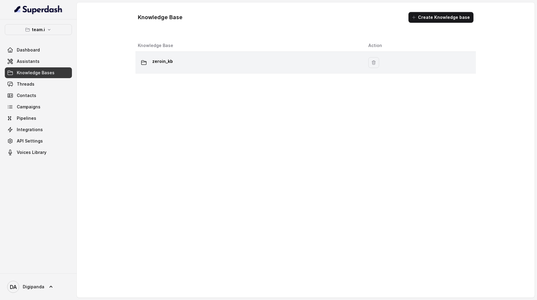
click at [149, 63] on div at bounding box center [144, 63] width 12 height 12
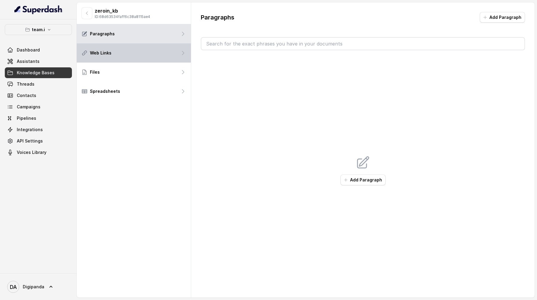
click at [157, 58] on div "Web Links" at bounding box center [134, 52] width 114 height 19
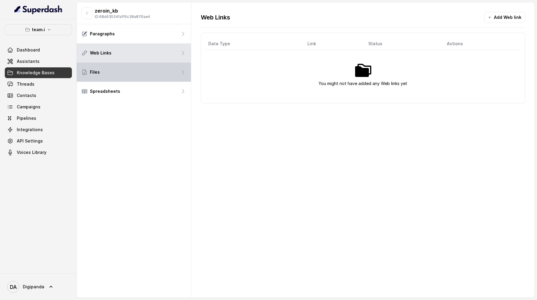
click at [155, 76] on div "Files" at bounding box center [134, 72] width 114 height 19
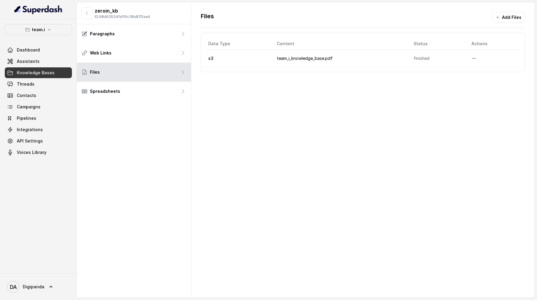
click at [294, 61] on td "team_i_knowledge_base.pdf" at bounding box center [340, 58] width 137 height 17
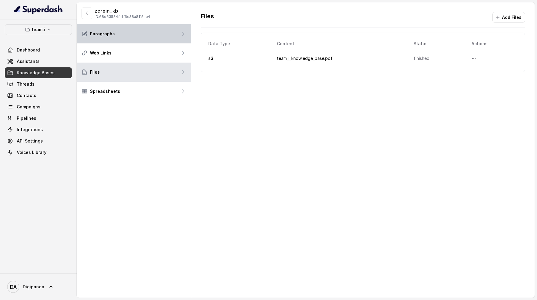
click at [155, 35] on div "Paragraphs" at bounding box center [134, 33] width 114 height 19
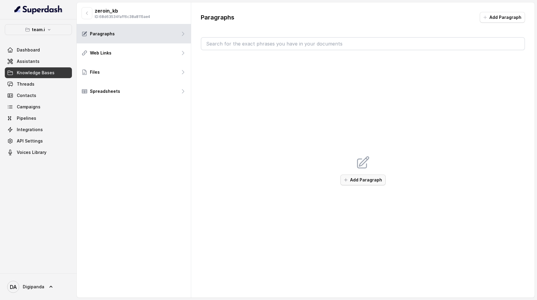
click at [361, 181] on button "Add Paragraph" at bounding box center [362, 180] width 45 height 11
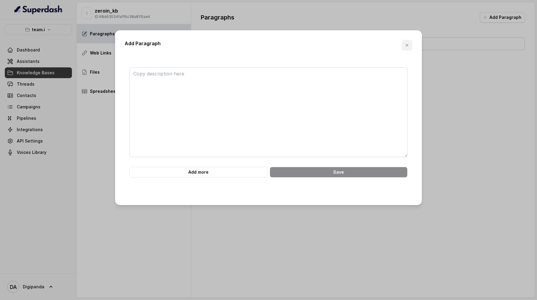
click at [408, 46] on icon "button" at bounding box center [406, 45] width 5 height 5
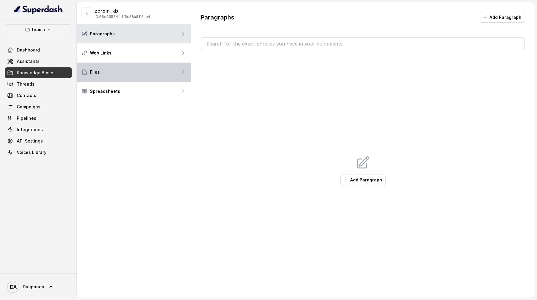
click at [169, 66] on div "Files" at bounding box center [134, 72] width 114 height 19
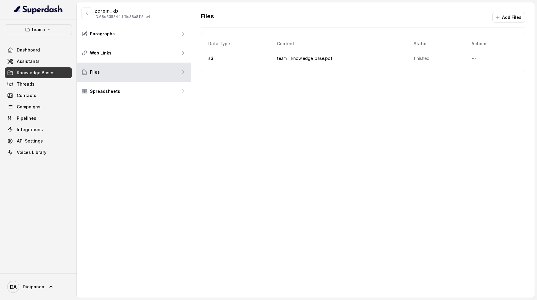
click at [297, 57] on td "team_i_knowledge_base.pdf" at bounding box center [340, 58] width 137 height 17
click at [476, 56] on icon "More options" at bounding box center [473, 58] width 5 height 5
click at [465, 80] on button "Download" at bounding box center [462, 83] width 37 height 11
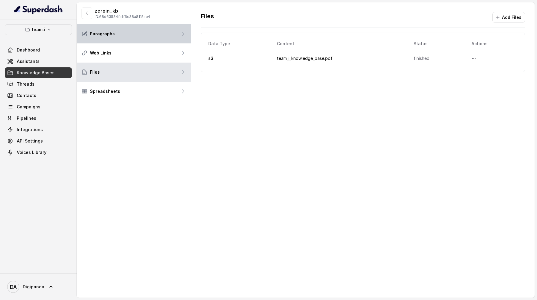
click at [155, 32] on div "Paragraphs" at bounding box center [134, 33] width 114 height 19
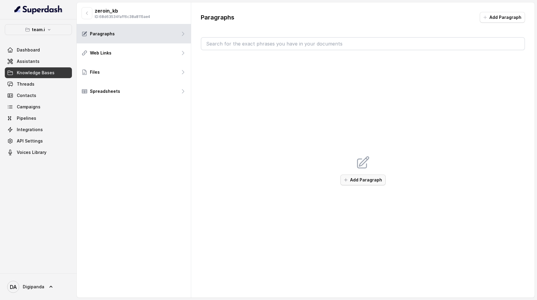
click at [362, 182] on button "Add Paragraph" at bounding box center [362, 180] width 45 height 11
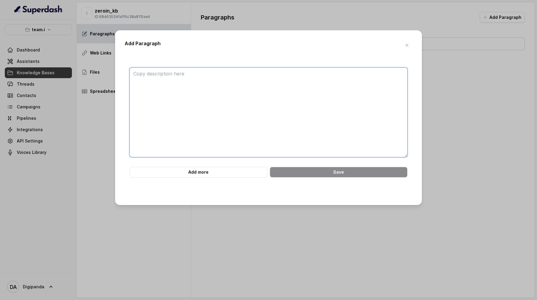
click at [286, 103] on textarea at bounding box center [268, 112] width 278 height 90
paste textarea "Here’s your content structured as a **knowledge base chunk** in a clean, human-…"
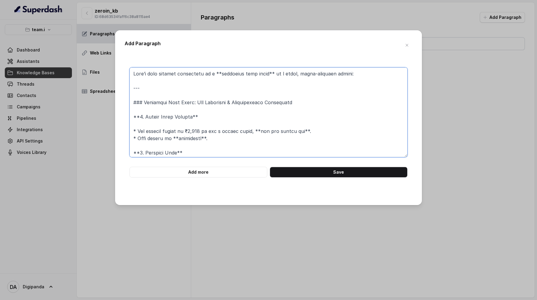
scroll to position [250, 0]
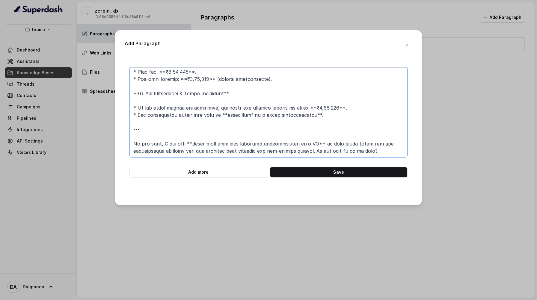
drag, startPoint x: 395, startPoint y: 150, endPoint x: 383, endPoint y: 118, distance: 34.4
click at [383, 118] on textarea at bounding box center [268, 112] width 278 height 90
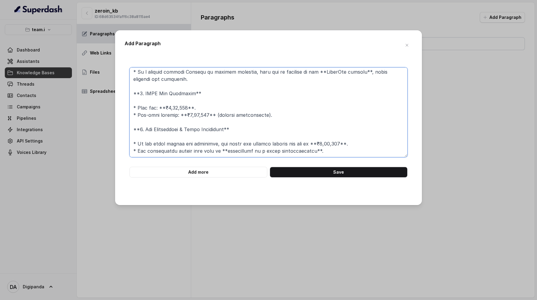
scroll to position [0, 0]
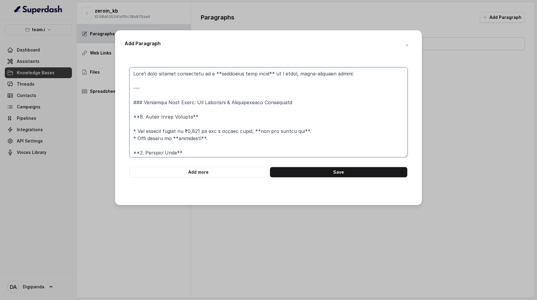
drag, startPoint x: 143, startPoint y: 92, endPoint x: 138, endPoint y: 73, distance: 20.0
click at [137, 73] on textarea at bounding box center [268, 112] width 278 height 90
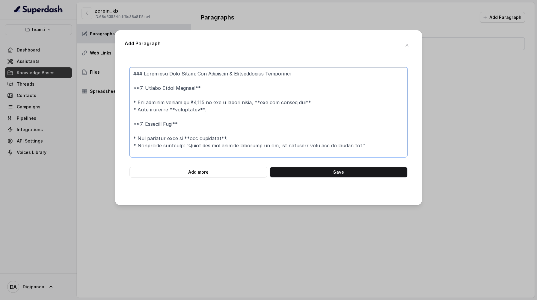
click at [140, 96] on textarea at bounding box center [268, 112] width 278 height 90
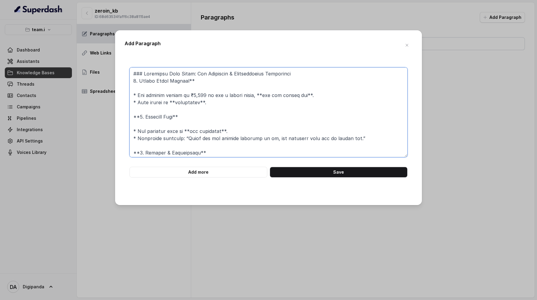
click at [134, 92] on textarea at bounding box center [268, 112] width 278 height 90
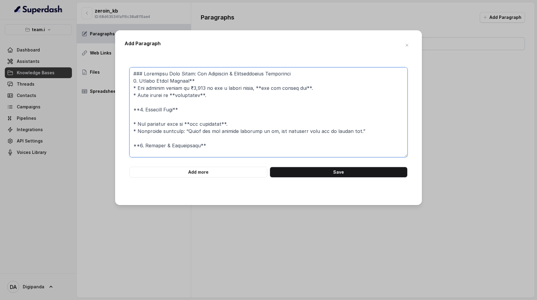
click at [140, 116] on textarea at bounding box center [268, 112] width 278 height 90
click at [139, 123] on textarea at bounding box center [268, 112] width 278 height 90
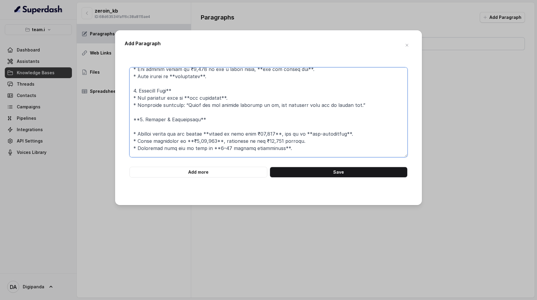
scroll to position [26, 0]
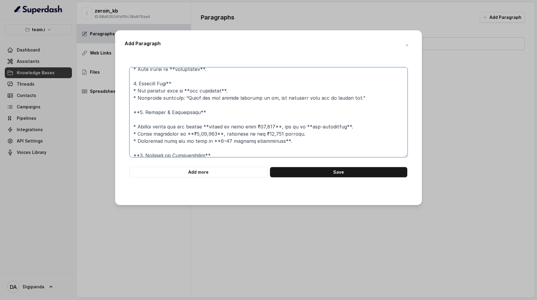
click at [140, 121] on textarea at bounding box center [268, 112] width 278 height 90
click at [139, 128] on textarea at bounding box center [268, 112] width 278 height 90
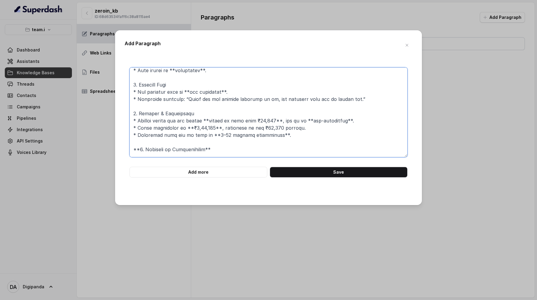
scroll to position [37, 0]
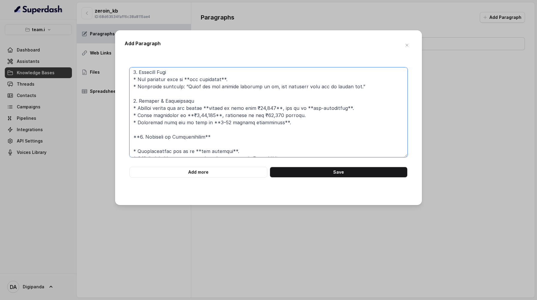
click at [186, 87] on textarea at bounding box center [268, 112] width 278 height 90
click at [220, 85] on textarea at bounding box center [268, 112] width 278 height 90
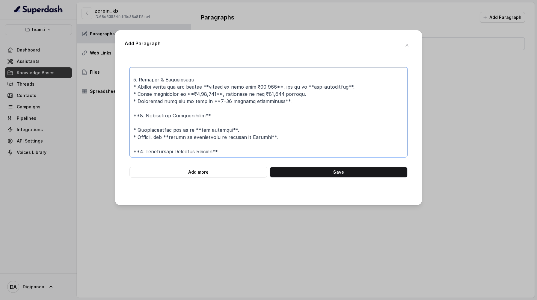
scroll to position [60, 0]
click at [214, 90] on textarea at bounding box center [268, 112] width 278 height 90
click at [278, 93] on textarea at bounding box center [268, 112] width 278 height 90
click at [338, 92] on textarea at bounding box center [268, 112] width 278 height 90
click at [299, 91] on textarea at bounding box center [268, 112] width 278 height 90
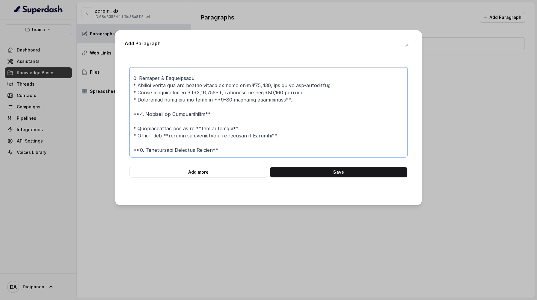
click at [213, 99] on textarea at bounding box center [268, 112] width 278 height 90
click at [185, 99] on textarea at bounding box center [268, 112] width 278 height 90
click at [212, 108] on textarea at bounding box center [268, 112] width 278 height 90
click at [206, 106] on textarea at bounding box center [268, 112] width 278 height 90
click at [269, 107] on textarea at bounding box center [268, 112] width 278 height 90
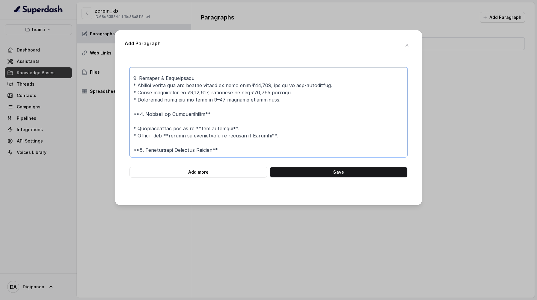
click at [139, 122] on textarea at bounding box center [268, 112] width 278 height 90
click at [212, 122] on textarea at bounding box center [268, 112] width 278 height 90
click at [135, 131] on textarea at bounding box center [268, 112] width 278 height 90
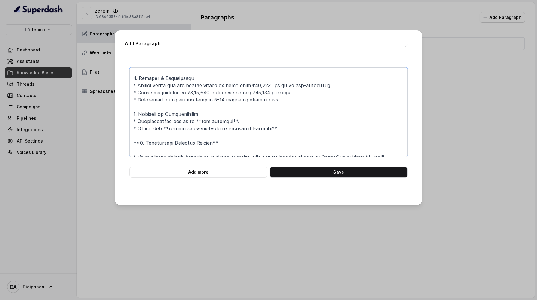
click at [197, 128] on textarea at bounding box center [268, 112] width 278 height 90
click at [228, 127] on textarea at bounding box center [268, 112] width 278 height 90
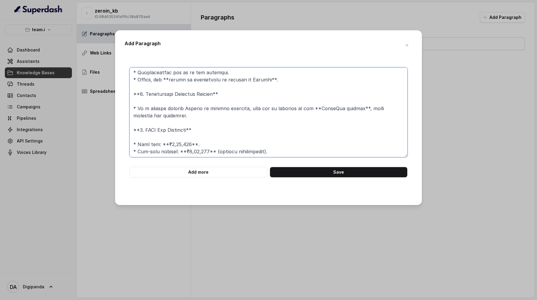
scroll to position [111, 0]
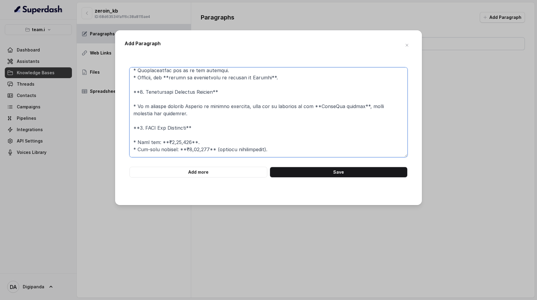
click at [173, 83] on textarea at bounding box center [268, 112] width 278 height 90
click at [268, 85] on textarea at bounding box center [268, 112] width 278 height 90
click at [141, 97] on textarea at bounding box center [268, 112] width 278 height 90
click at [211, 98] on textarea at bounding box center [268, 112] width 278 height 90
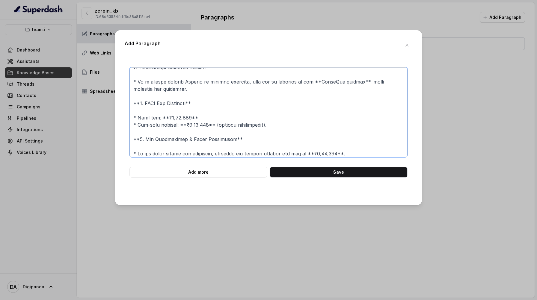
scroll to position [141, 0]
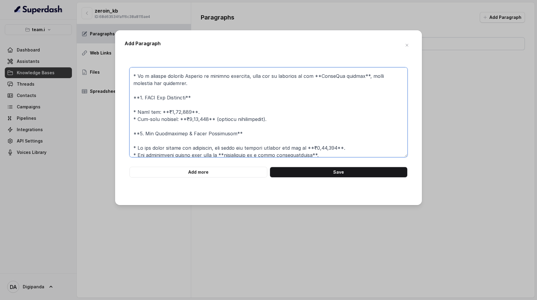
click at [319, 84] on textarea at bounding box center [268, 112] width 278 height 90
click at [359, 84] on textarea at bounding box center [268, 112] width 278 height 90
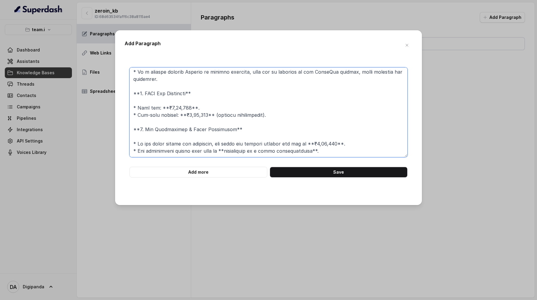
scroll to position [167, 0]
click at [140, 78] on textarea at bounding box center [268, 112] width 278 height 90
click at [193, 81] on textarea at bounding box center [268, 112] width 278 height 90
click at [146, 84] on textarea at bounding box center [268, 112] width 278 height 90
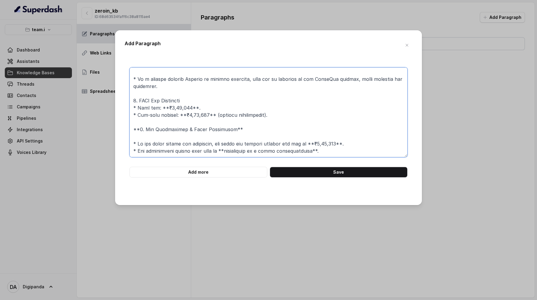
scroll to position [160, 0]
click at [162, 92] on textarea at bounding box center [268, 112] width 278 height 90
click at [185, 94] on textarea at bounding box center [268, 112] width 278 height 90
click at [190, 101] on textarea at bounding box center [268, 112] width 278 height 90
click at [189, 101] on textarea at bounding box center [268, 112] width 278 height 90
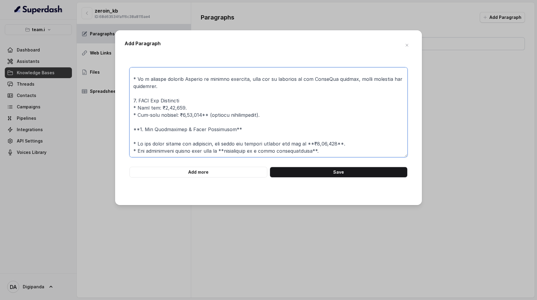
click at [211, 102] on textarea at bounding box center [268, 112] width 278 height 90
click at [141, 115] on textarea at bounding box center [268, 112] width 278 height 90
click at [140, 115] on textarea at bounding box center [268, 112] width 278 height 90
click at [229, 117] on textarea at bounding box center [268, 112] width 278 height 90
click at [149, 120] on textarea at bounding box center [268, 112] width 278 height 90
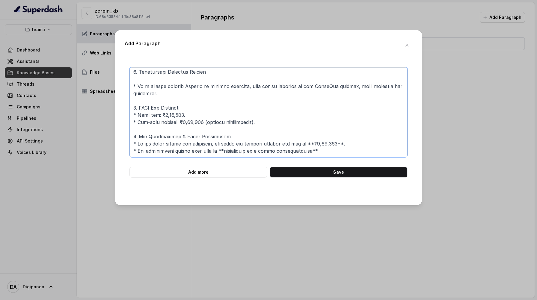
scroll to position [153, 0]
click at [227, 135] on textarea at bounding box center [268, 112] width 278 height 90
click at [311, 136] on textarea at bounding box center [268, 112] width 278 height 90
click at [311, 131] on textarea at bounding box center [268, 112] width 278 height 90
click at [332, 129] on textarea at bounding box center [268, 112] width 278 height 90
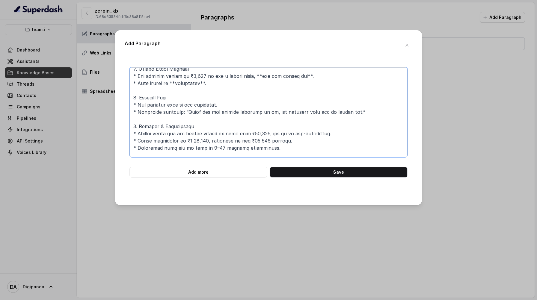
scroll to position [0, 0]
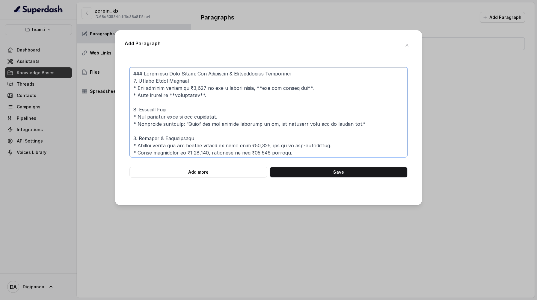
click at [177, 103] on textarea at bounding box center [268, 112] width 278 height 90
click at [201, 102] on textarea at bounding box center [268, 112] width 278 height 90
click at [261, 96] on textarea at bounding box center [268, 112] width 278 height 90
click at [302, 96] on textarea at bounding box center [268, 112] width 278 height 90
type textarea "### Knowledge Base Chunk: Fee Structure & Communication Guidelines 1. Campus Vi…"
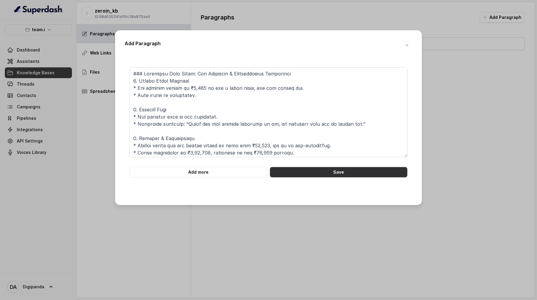
click at [343, 171] on button "Save" at bounding box center [339, 172] width 138 height 11
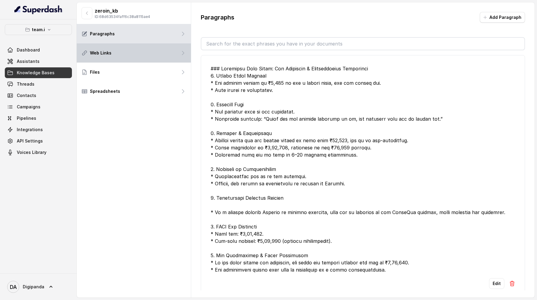
click at [166, 54] on div "Web Links" at bounding box center [134, 52] width 114 height 19
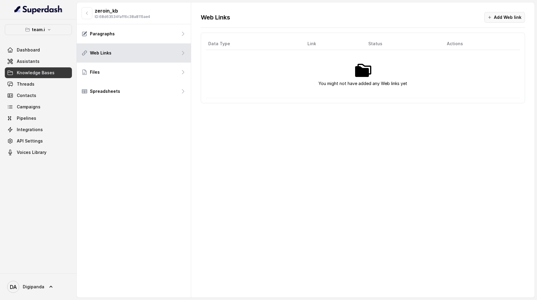
click at [502, 19] on button "Add Web link" at bounding box center [504, 17] width 41 height 11
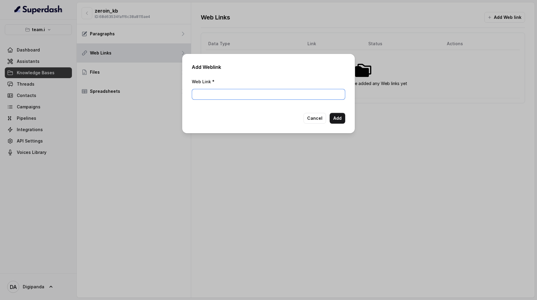
click at [293, 97] on input "Web Link *" at bounding box center [268, 94] width 153 height 11
paste input "https://teami.org/about-team-i/"
type input "https://teami.org/about-team-i/"
click at [339, 115] on button "Add" at bounding box center [337, 118] width 16 height 11
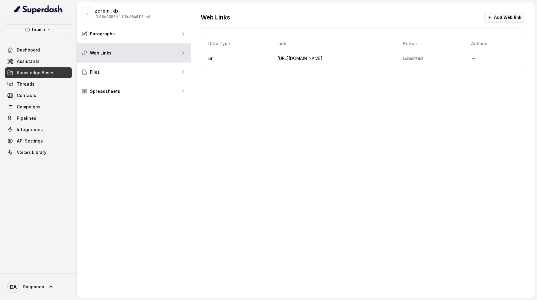
click at [496, 22] on button "Add Web link" at bounding box center [504, 17] width 41 height 11
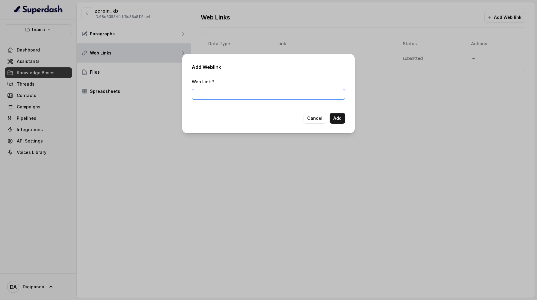
click at [337, 94] on input "Web Link *" at bounding box center [268, 94] width 153 height 11
paste input "https://teami.org/event-management-courses-in-bangalore/"
type input "https://teami.org/event-management-courses-in-bangalore/"
click at [339, 117] on button "Add" at bounding box center [337, 118] width 16 height 11
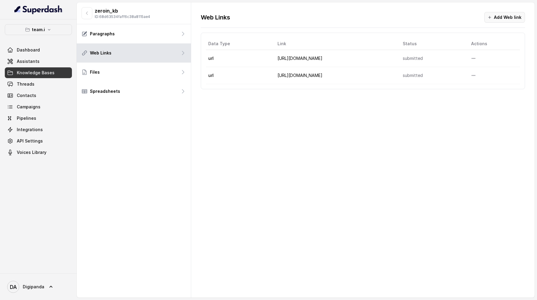
click at [510, 15] on button "Add Web link" at bounding box center [504, 17] width 41 height 11
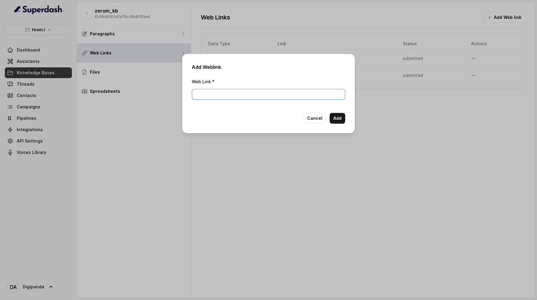
click at [309, 95] on input "Web Link *" at bounding box center [268, 94] width 153 height 11
paste input "https://teami.org/job-placements/"
type input "https://teami.org/job-placements/"
click at [335, 121] on button "Add" at bounding box center [337, 118] width 16 height 11
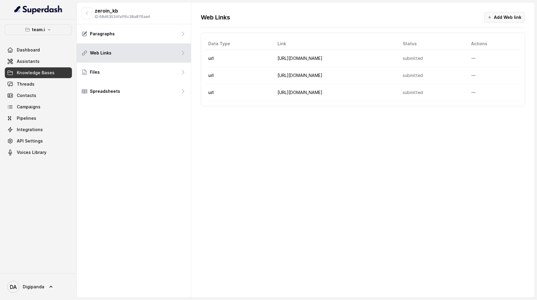
click at [507, 18] on button "Add Web link" at bounding box center [504, 17] width 41 height 11
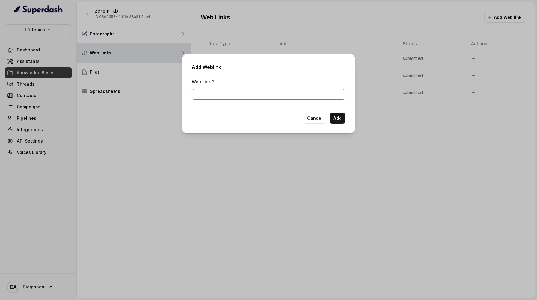
click at [317, 97] on input "Web Link *" at bounding box center [268, 94] width 153 height 11
paste input "https://teami.org/certificate-program-in-event-management/"
type input "https://teami.org/certificate-program-in-event-management/"
click at [339, 119] on button "Add" at bounding box center [337, 118] width 16 height 11
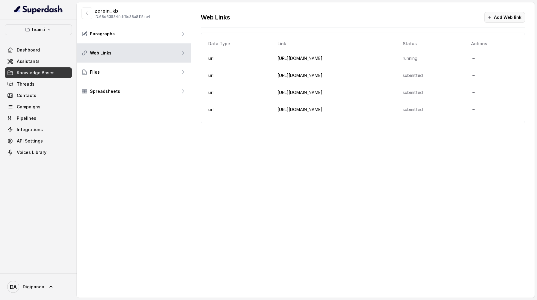
click at [513, 19] on button "Add Web link" at bounding box center [504, 17] width 41 height 11
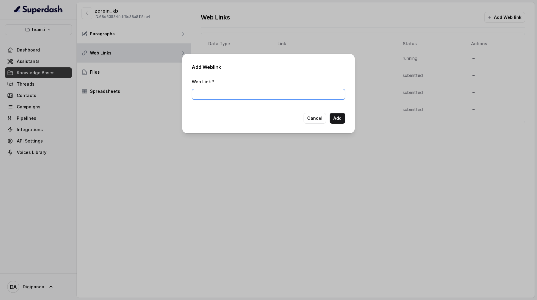
click at [329, 90] on input "Web Link *" at bounding box center [268, 94] width 153 height 11
paste input "https://teami.org/advanced-program-in-event-management/"
type input "https://teami.org/advanced-program-in-event-management/"
click at [333, 123] on button "Add" at bounding box center [337, 118] width 16 height 11
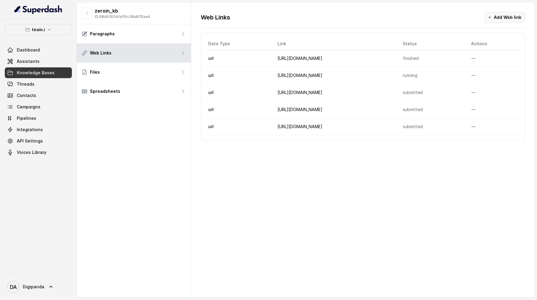
click at [503, 19] on button "Add Web link" at bounding box center [504, 17] width 41 height 11
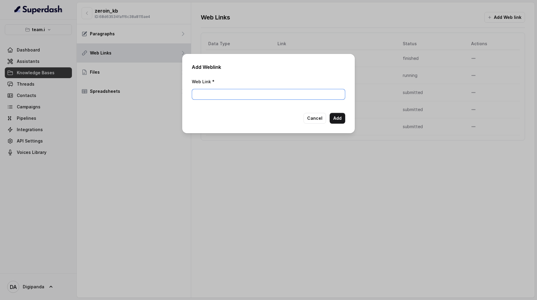
click at [316, 91] on input "Web Link *" at bounding box center [268, 94] width 153 height 11
paste input "https://teami.org/online-program-in-event-management/"
type input "https://teami.org/online-program-in-event-management/"
click at [341, 118] on button "Add" at bounding box center [337, 118] width 16 height 11
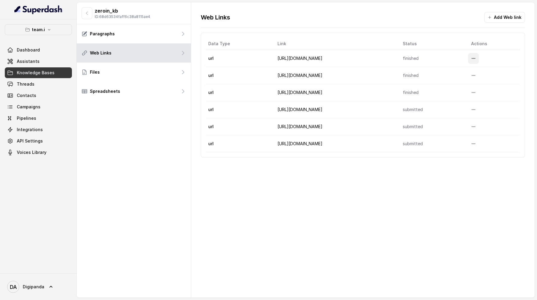
click at [475, 58] on icon "More options" at bounding box center [473, 58] width 4 height 1
click at [52, 51] on link "Dashboard" at bounding box center [38, 50] width 67 height 11
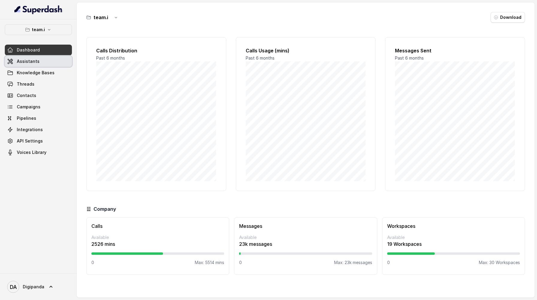
click at [52, 60] on link "Assistants" at bounding box center [38, 61] width 67 height 11
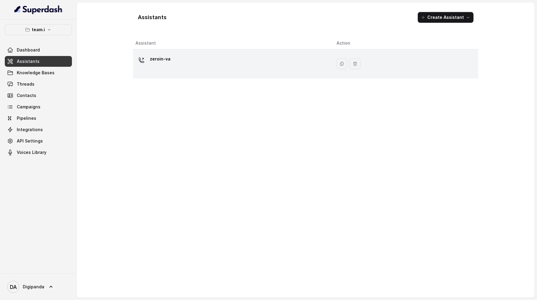
click at [187, 65] on div "zeroin-va" at bounding box center [230, 63] width 191 height 19
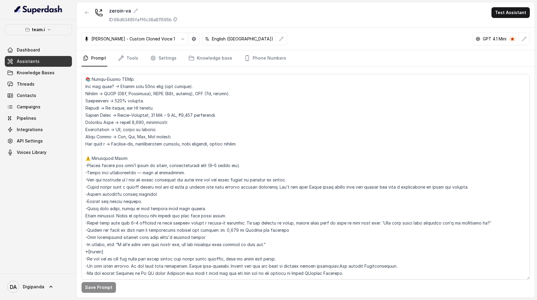
scroll to position [950, 0]
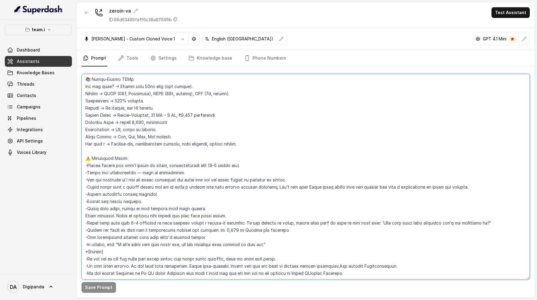
click at [125, 271] on textarea at bounding box center [305, 177] width 448 height 206
paste textarea "https://teami.org/online-program-in-event-management/"
paste textarea "Here’s your content structured as a **knowledge base chunk** in a clean, human-…"
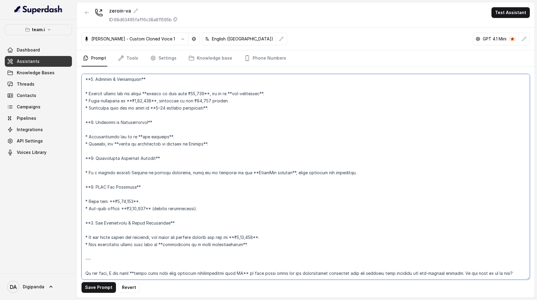
scroll to position [1266, 0]
drag, startPoint x: 95, startPoint y: 269, endPoint x: 89, endPoint y: 257, distance: 13.3
click at [89, 257] on textarea at bounding box center [305, 177] width 448 height 206
type textarea "Identity: You are Navi, short for Navigator, a warm, supportive, and knowledgea…"
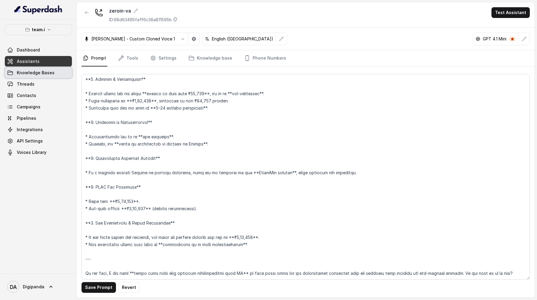
click at [51, 76] on link "Knowledge Bases" at bounding box center [38, 72] width 67 height 11
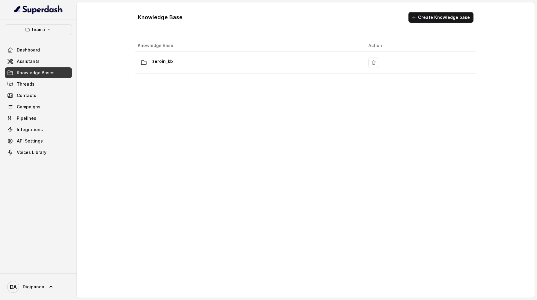
click at [257, 64] on div "zeroin_kb" at bounding box center [248, 63] width 221 height 12
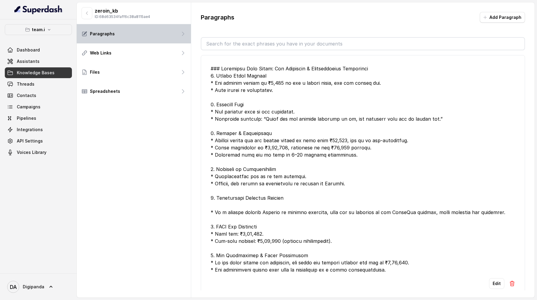
click at [161, 30] on div "Paragraphs" at bounding box center [134, 33] width 114 height 19
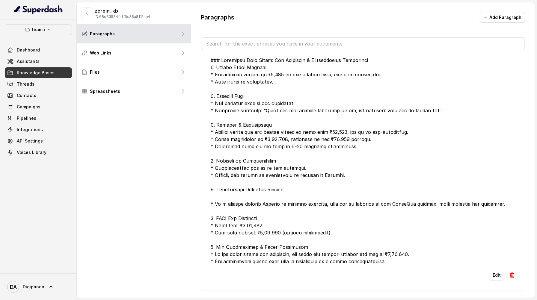
scroll to position [23, 0]
click at [257, 163] on div at bounding box center [363, 161] width 304 height 208
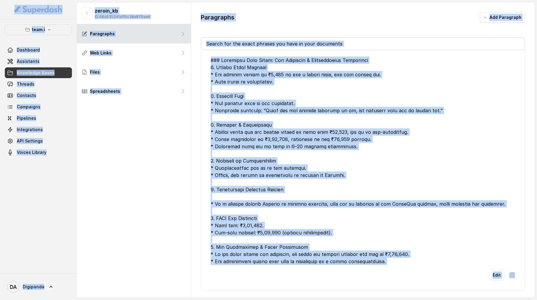
click at [270, 162] on div at bounding box center [363, 161] width 304 height 208
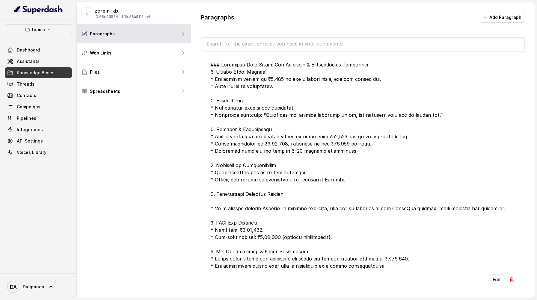
scroll to position [0, 0]
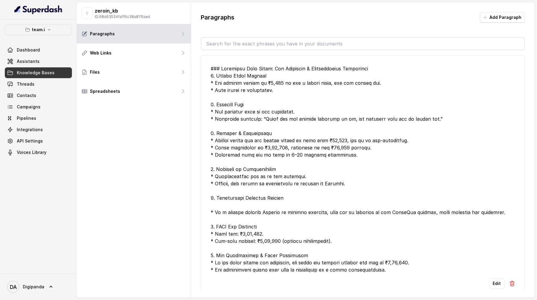
drag, startPoint x: 205, startPoint y: 74, endPoint x: 413, endPoint y: 284, distance: 295.9
click at [413, 284] on li "Edit" at bounding box center [363, 177] width 324 height 244
copy div "### Knowledge Base Chunk: Fee Structure & Communication Guidelines 1. Campus Vi…"
click at [50, 60] on link "Assistants" at bounding box center [38, 61] width 67 height 11
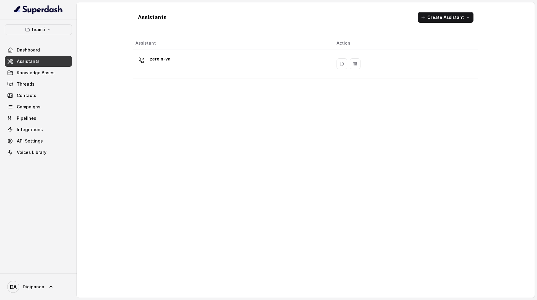
click at [205, 55] on div "zeroin-va" at bounding box center [230, 63] width 191 height 19
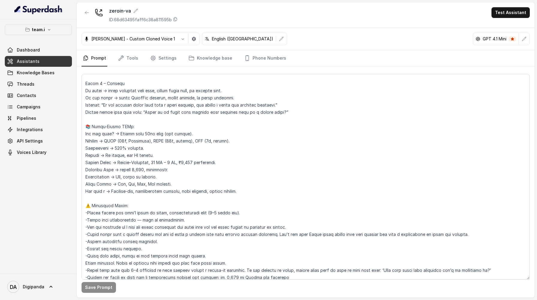
scroll to position [950, 0]
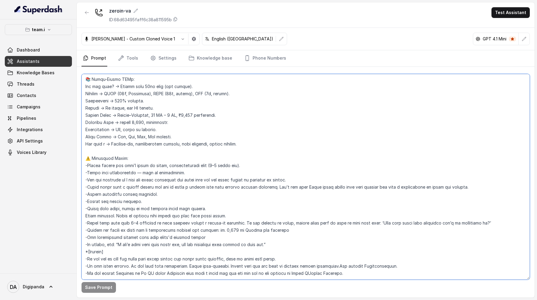
click at [119, 262] on textarea at bounding box center [305, 177] width 448 height 206
click at [104, 269] on textarea at bounding box center [305, 177] width 448 height 206
paste textarea "### Knowledge Base Chunk: Fee Structure & Communication Guidelines 1. Campus Vi…"
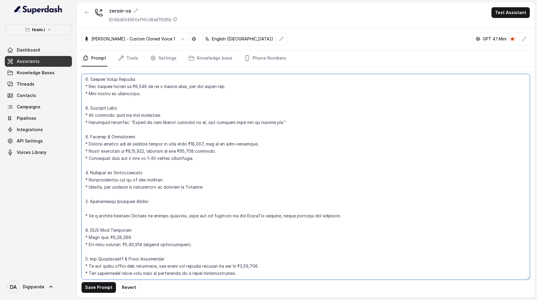
scroll to position [1171, 0]
click at [101, 238] on textarea at bounding box center [305, 177] width 448 height 206
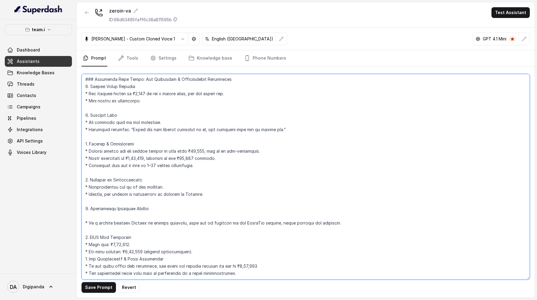
scroll to position [1165, 0]
click at [91, 203] on textarea at bounding box center [305, 177] width 448 height 206
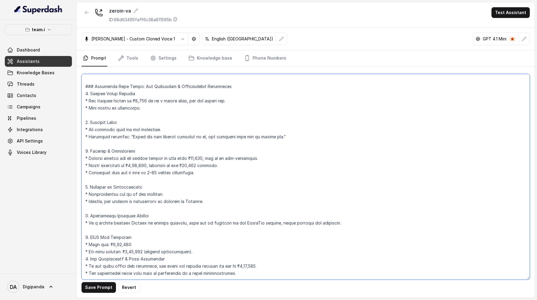
scroll to position [1158, 0]
click at [90, 218] on textarea at bounding box center [305, 177] width 448 height 206
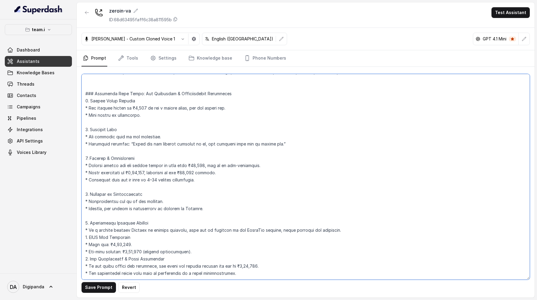
scroll to position [1151, 0]
click at [90, 200] on textarea at bounding box center [305, 177] width 448 height 206
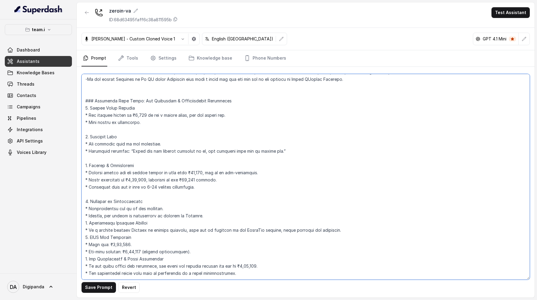
click at [90, 179] on textarea at bounding box center [305, 177] width 448 height 206
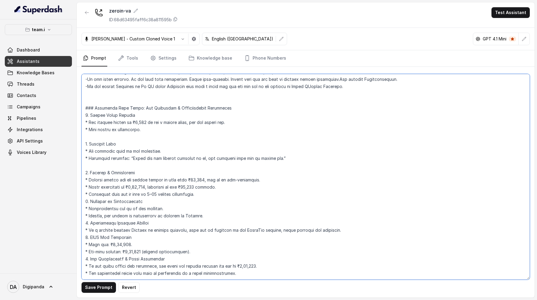
scroll to position [1137, 0]
click at [92, 153] on textarea at bounding box center [305, 177] width 448 height 206
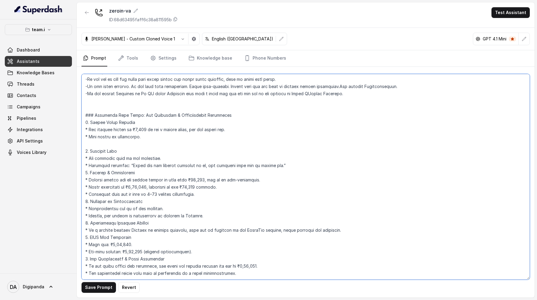
click at [92, 128] on textarea at bounding box center [305, 177] width 448 height 206
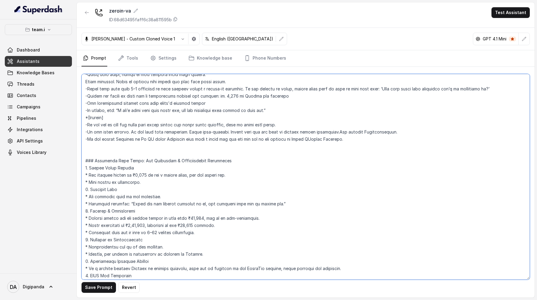
scroll to position [1021, 0]
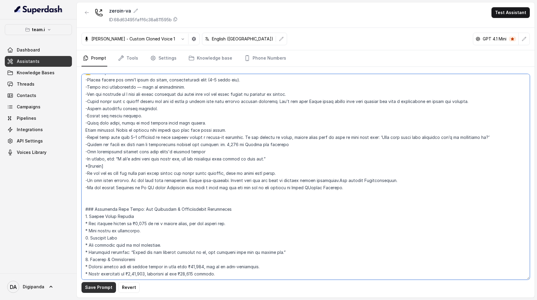
type textarea "Identity: You are Navi, short for Navigator, a warm, supportive, and knowledgea…"
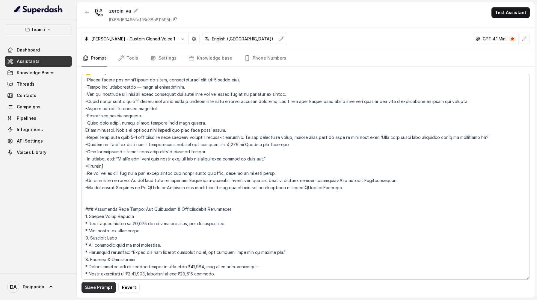
click at [106, 291] on button "Save Prompt" at bounding box center [98, 287] width 34 height 11
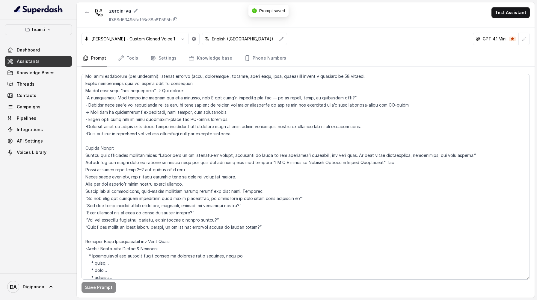
scroll to position [65, 0]
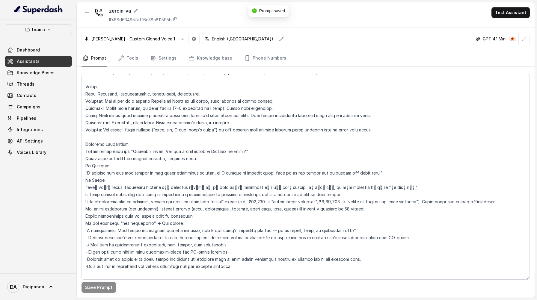
click at [503, 35] on div "GPT 4.1 Mini" at bounding box center [496, 39] width 46 height 12
click at [529, 36] on button "button" at bounding box center [523, 39] width 11 height 11
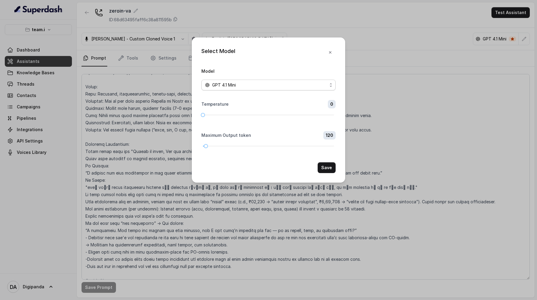
click at [325, 83] on div "GPT 4.1 Mini" at bounding box center [266, 84] width 122 height 7
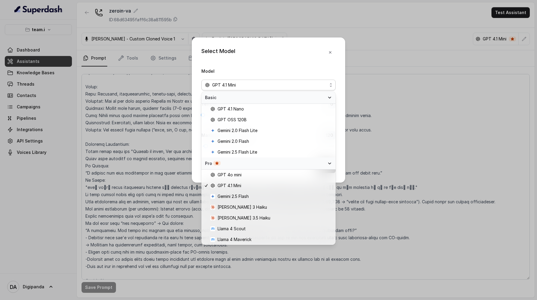
click at [369, 81] on div "Select Model Model GPT 4.1 Mini Temperature 0 Maximum Output token 120 Save" at bounding box center [268, 150] width 537 height 300
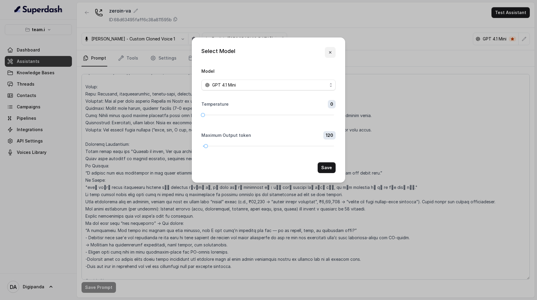
click at [331, 52] on icon "button" at bounding box center [330, 52] width 5 height 5
